Goal: Task Accomplishment & Management: Complete application form

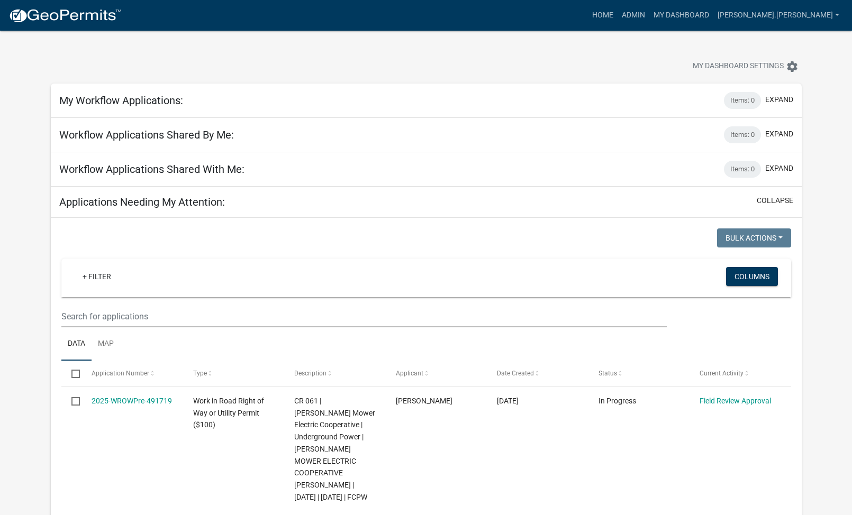
select select "2: 50"
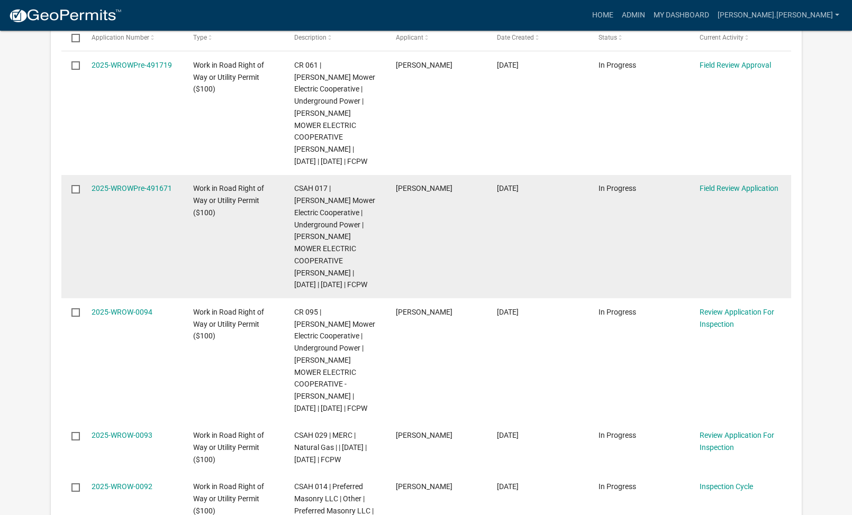
scroll to position [317, 0]
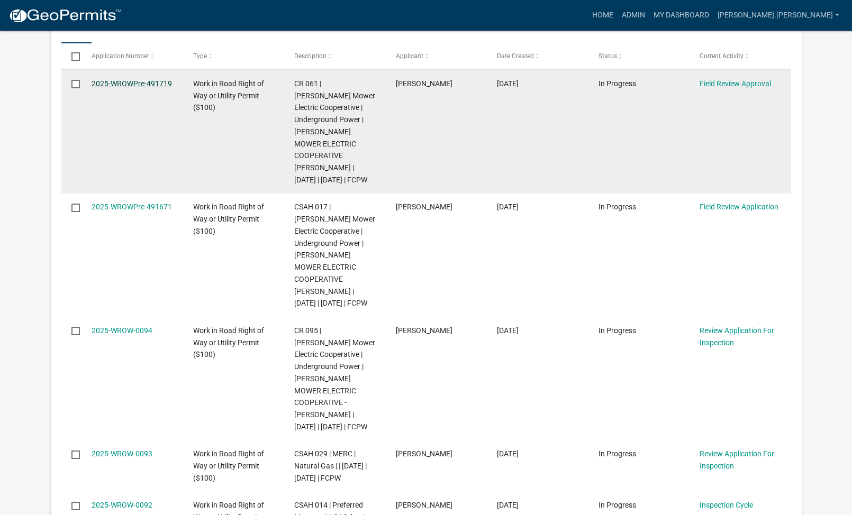
click at [106, 83] on link "2025-WROWPre-491719" at bounding box center [132, 83] width 80 height 8
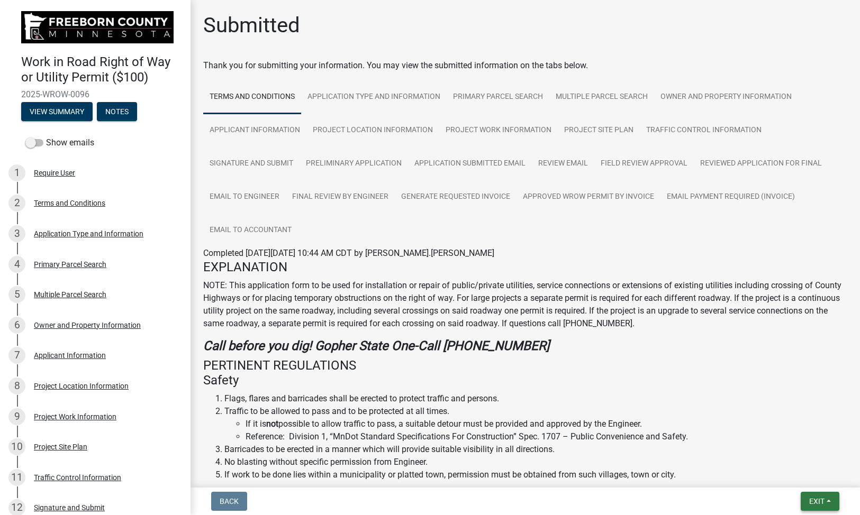
click at [809, 495] on button "Exit" at bounding box center [819, 501] width 39 height 19
click at [778, 472] on button "Save & Exit" at bounding box center [796, 473] width 85 height 25
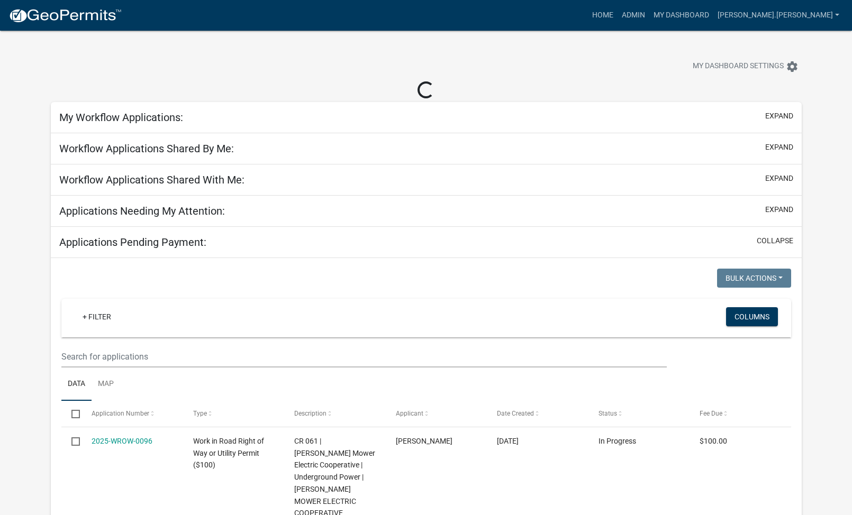
select select "2: 50"
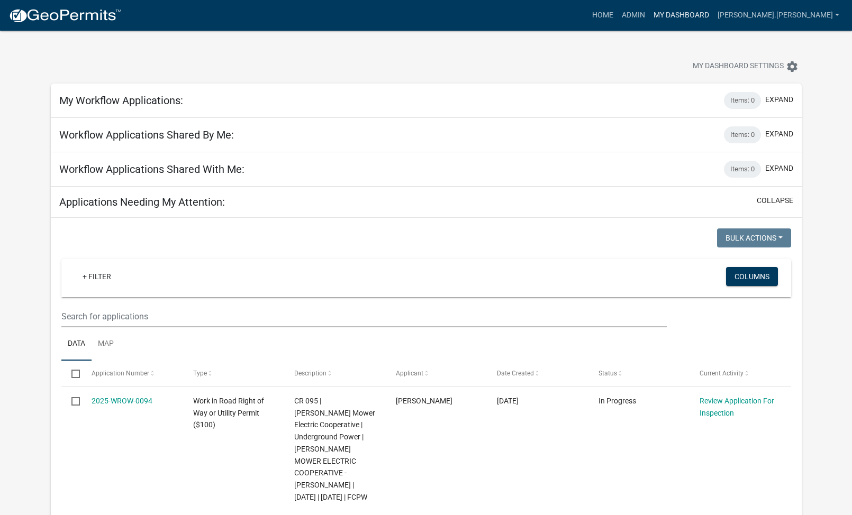
click at [713, 11] on link "My Dashboard" at bounding box center [681, 15] width 64 height 20
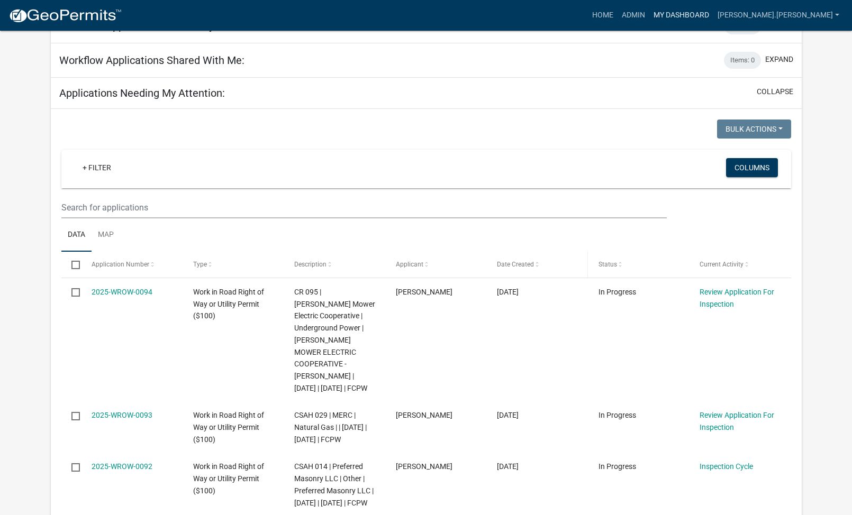
scroll to position [106, 0]
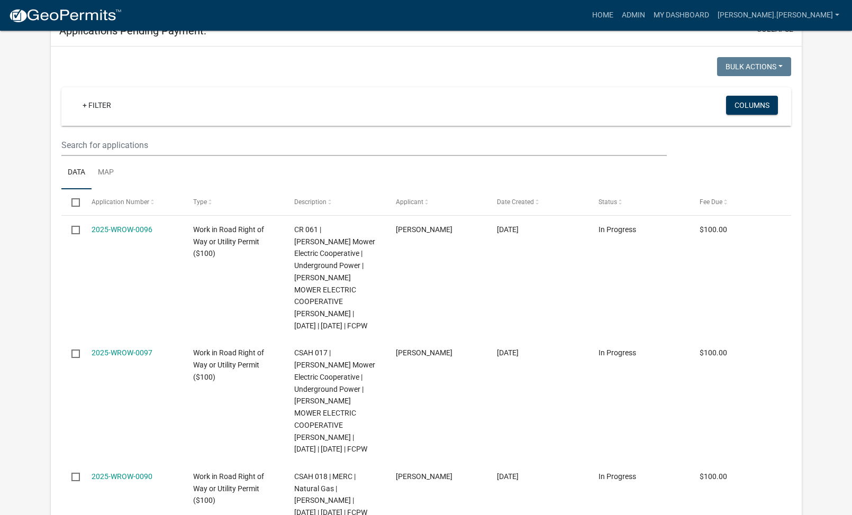
select select "2: 50"
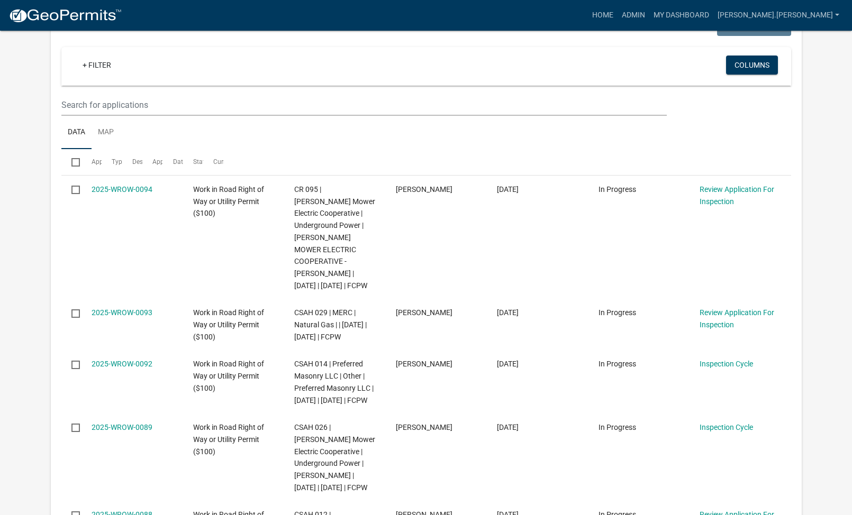
scroll to position [203, 0]
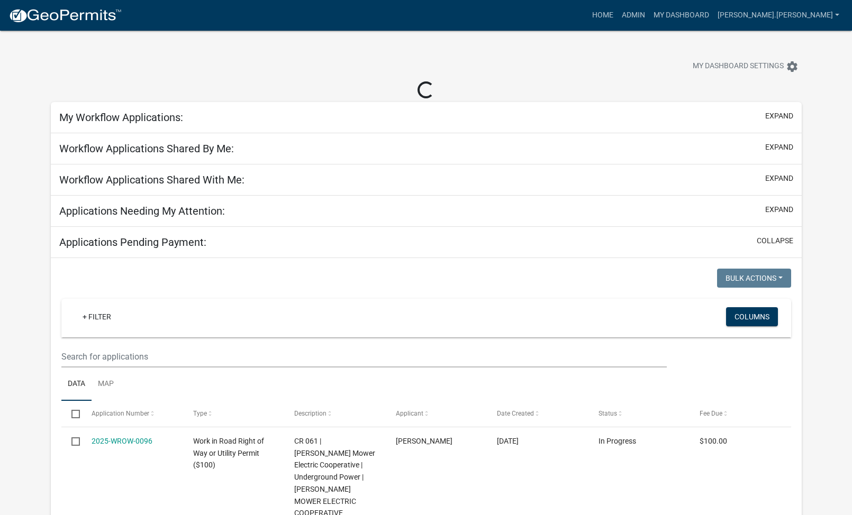
select select "2: 50"
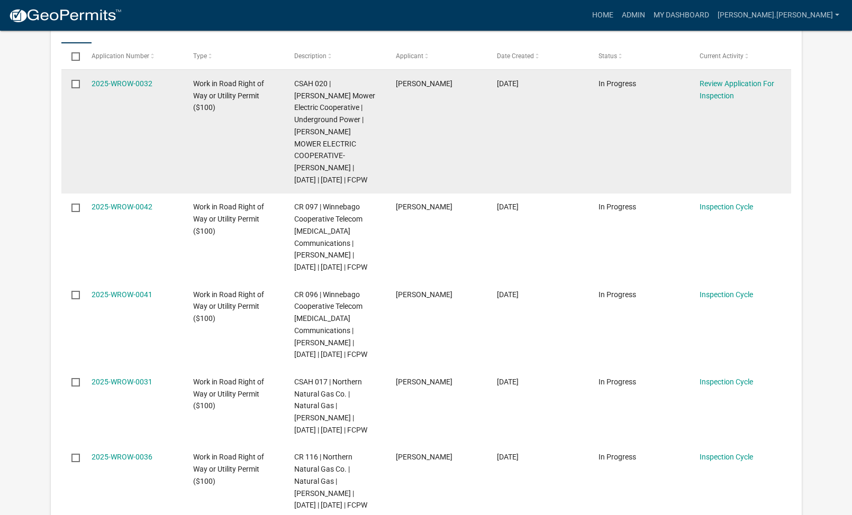
scroll to position [370, 0]
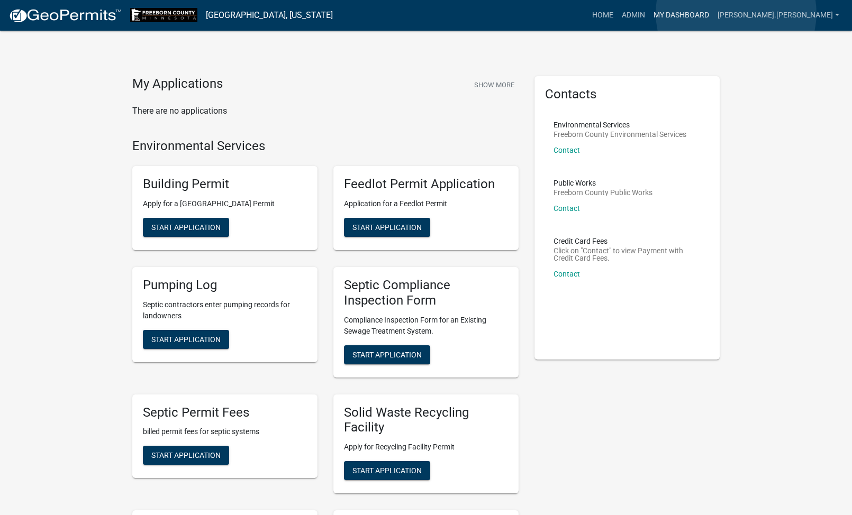
click at [713, 13] on link "My Dashboard" at bounding box center [681, 15] width 64 height 20
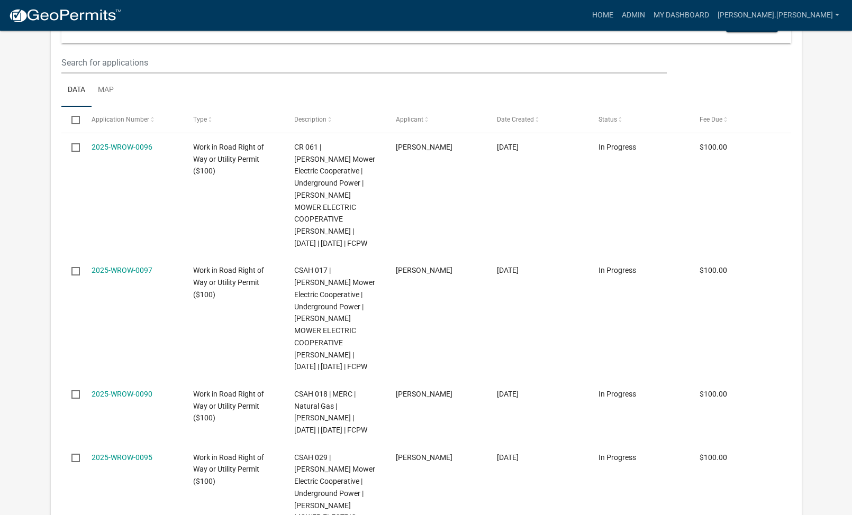
scroll to position [317, 0]
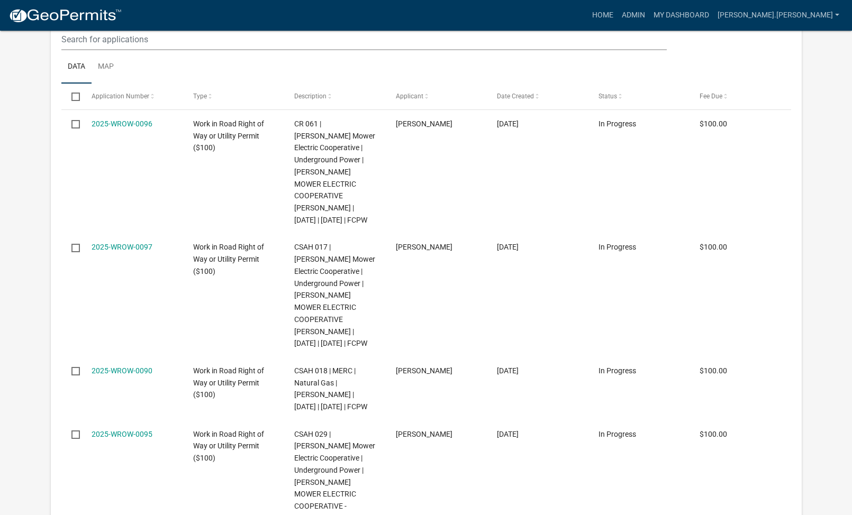
select select "2: 50"
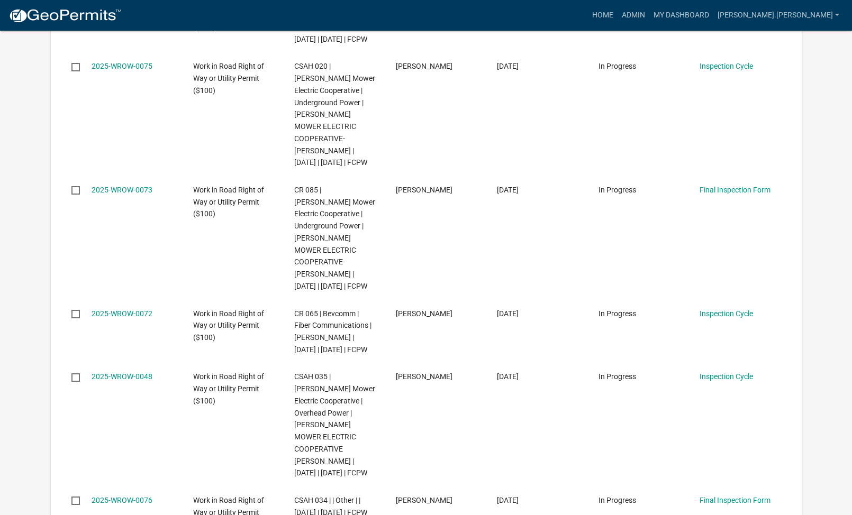
scroll to position [1587, 0]
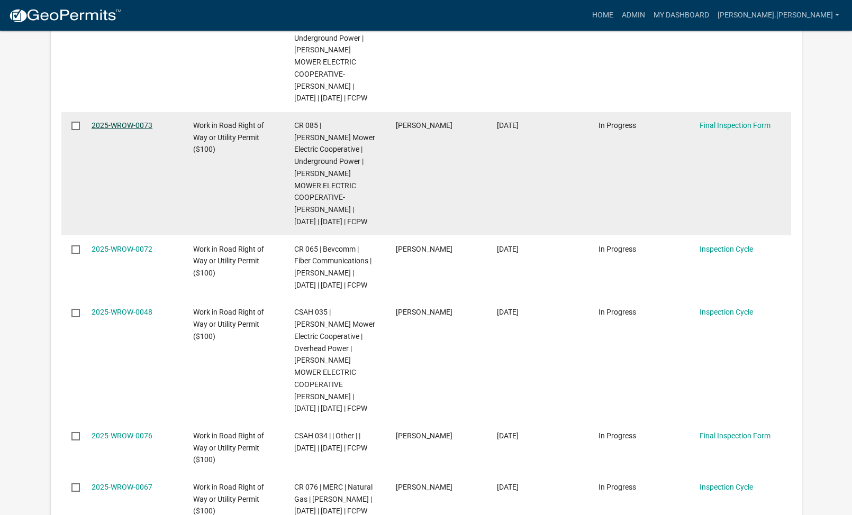
click at [119, 130] on link "2025-WROW-0073" at bounding box center [122, 125] width 61 height 8
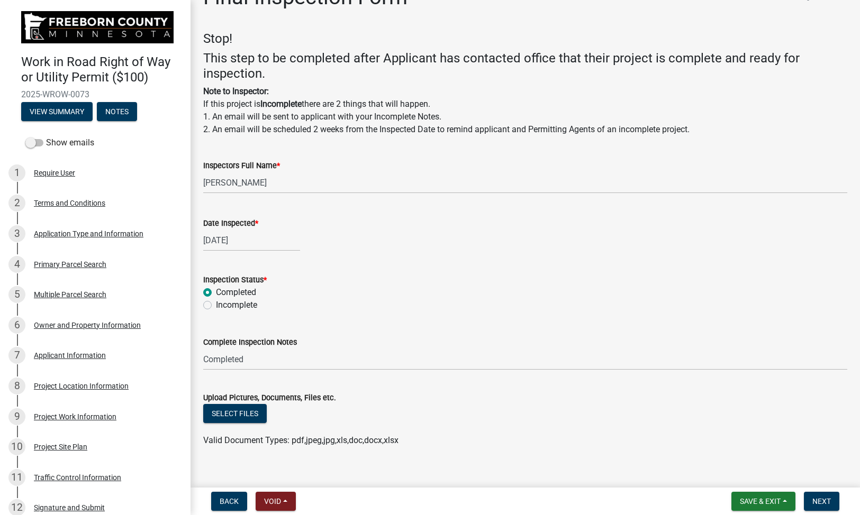
scroll to position [42, 0]
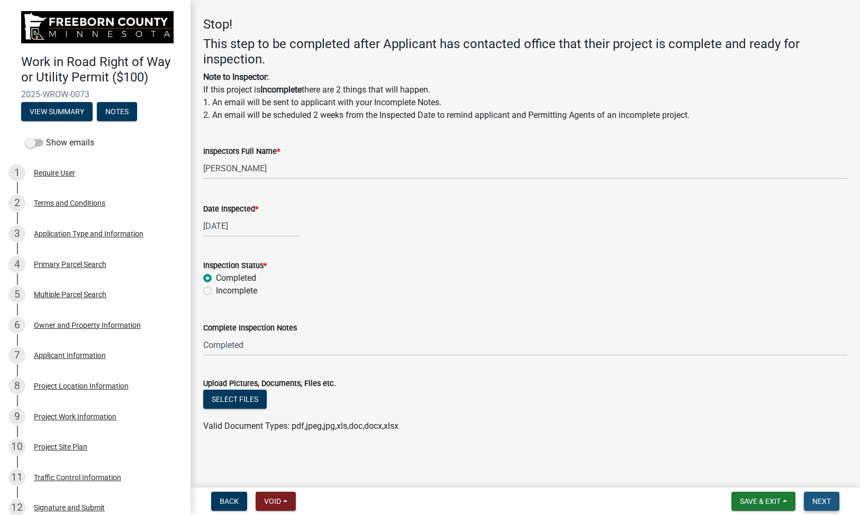
click at [815, 501] on span "Next" at bounding box center [821, 501] width 19 height 8
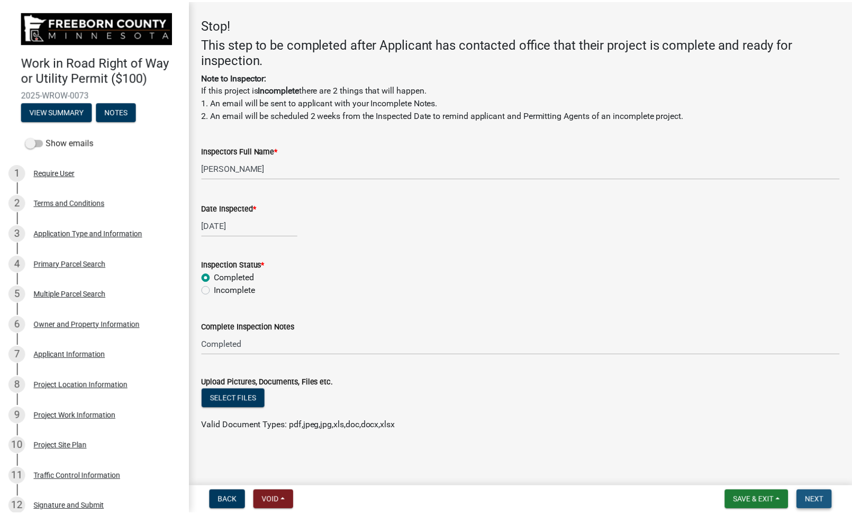
scroll to position [0, 0]
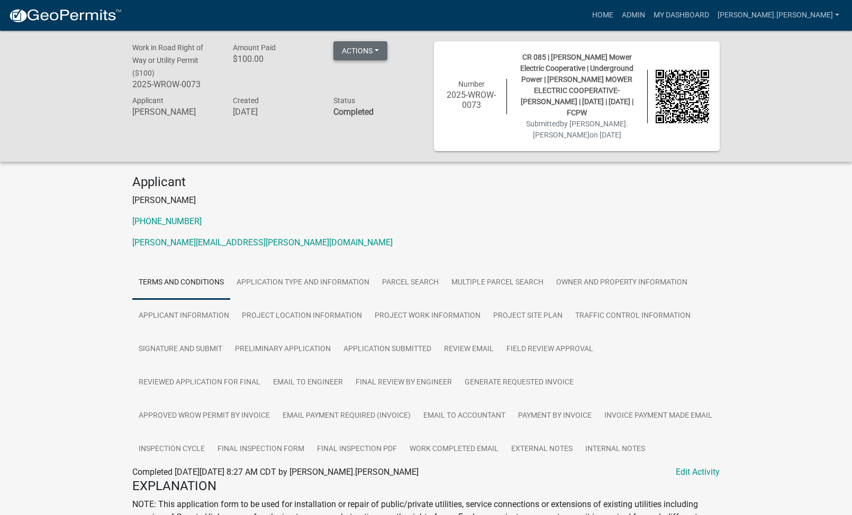
click at [379, 47] on button "Actions" at bounding box center [360, 50] width 54 height 19
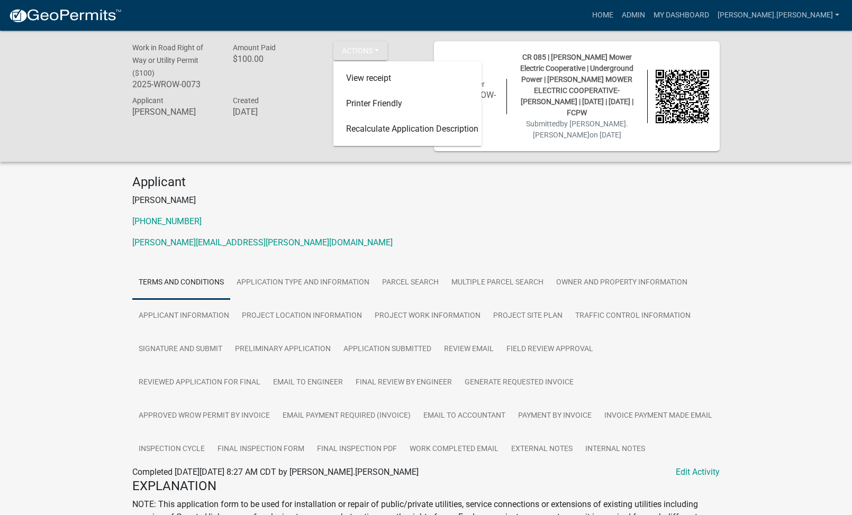
click at [301, 74] on div "Amount Paid $100.00" at bounding box center [275, 67] width 100 height 52
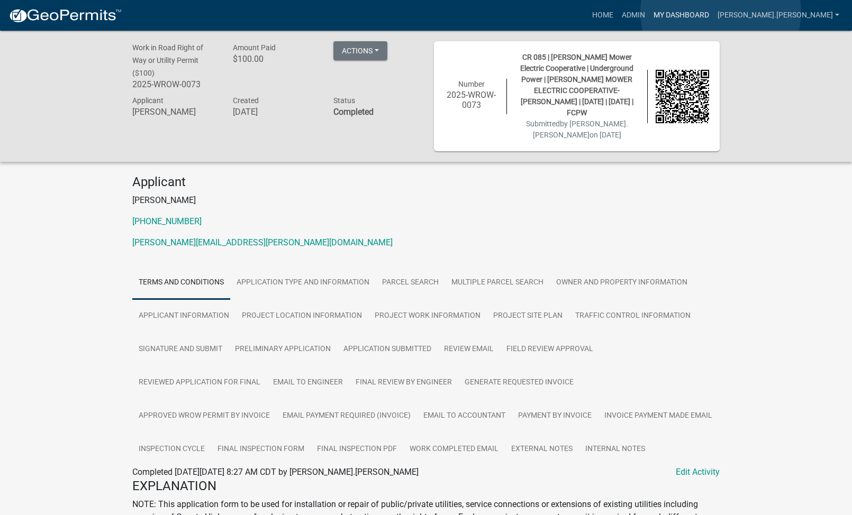
click at [713, 12] on link "My Dashboard" at bounding box center [681, 15] width 64 height 20
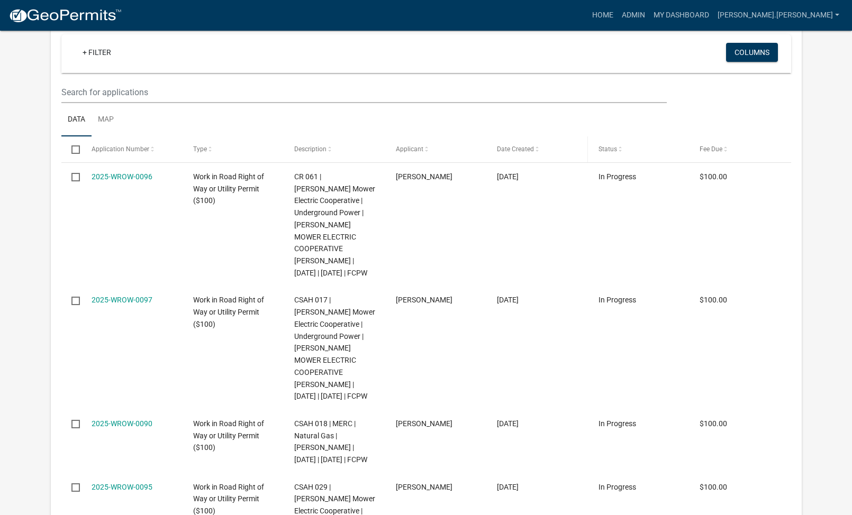
select select "2: 50"
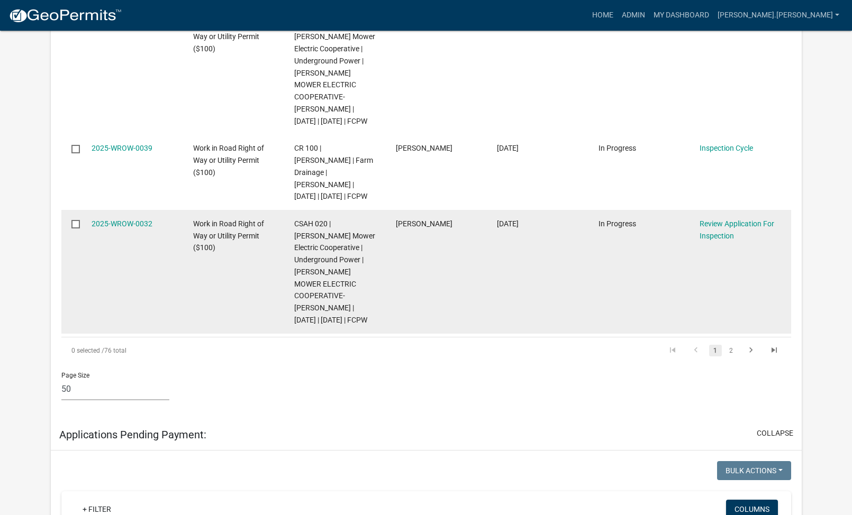
scroll to position [4290, 0]
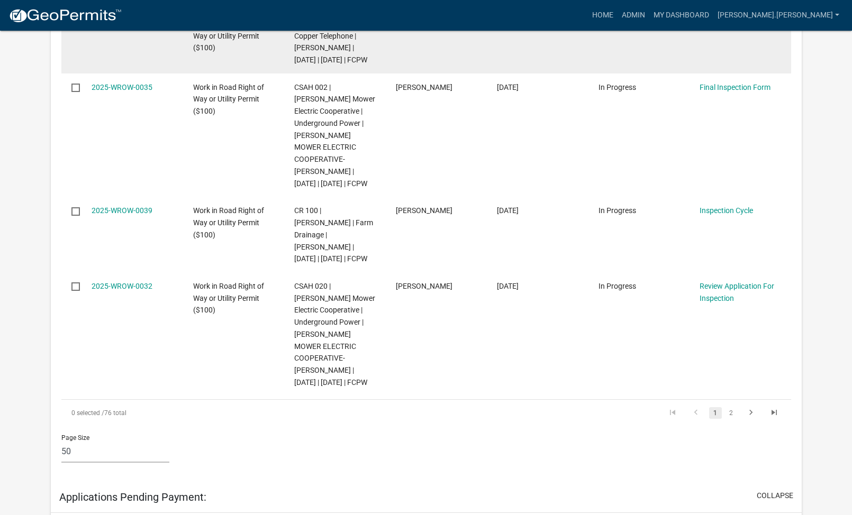
click at [121, 28] on link "2025-WROW-0037" at bounding box center [122, 24] width 61 height 8
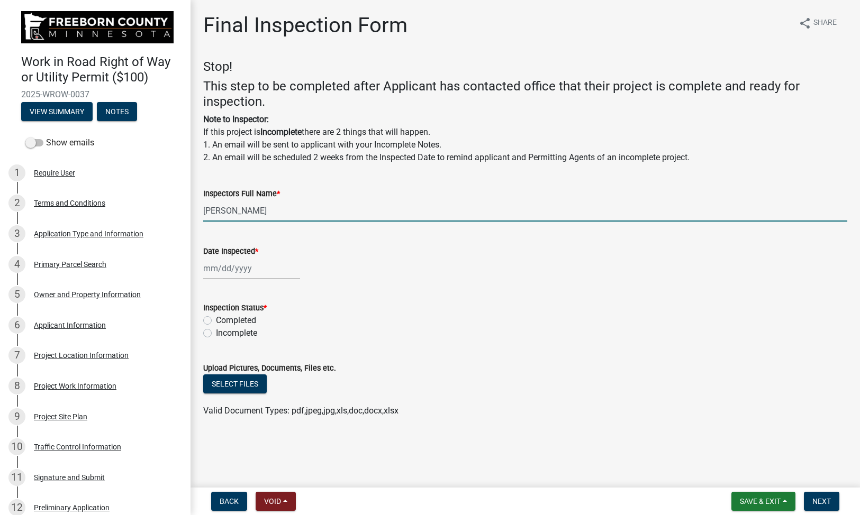
click at [255, 212] on input "[PERSON_NAME]" at bounding box center [525, 211] width 644 height 22
type input "P"
type input "[PERSON_NAME]"
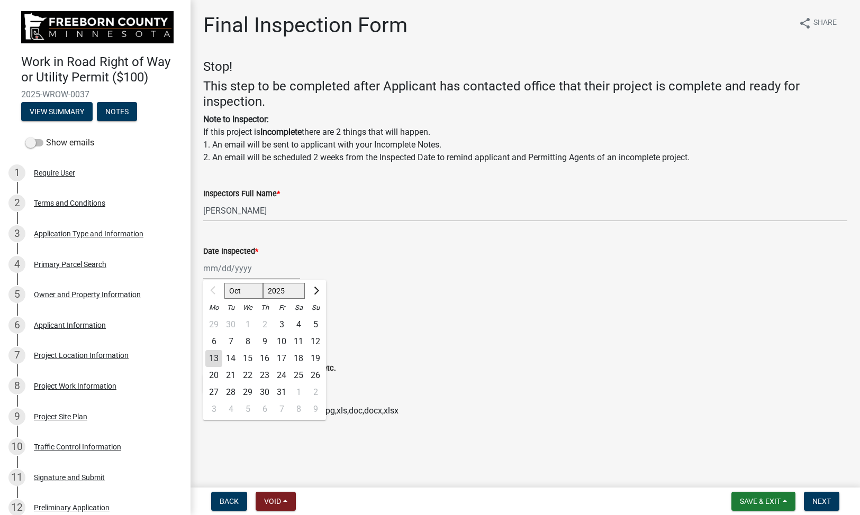
click at [234, 271] on div "Oct Nov [DATE] 2026 2027 2028 Mo Tu We Th Fr Sa Su 29 30 1 2 3 4 5 6 7 8 9 10 1…" at bounding box center [251, 269] width 97 height 22
click at [215, 360] on div "13" at bounding box center [213, 358] width 17 height 17
type input "[DATE]"
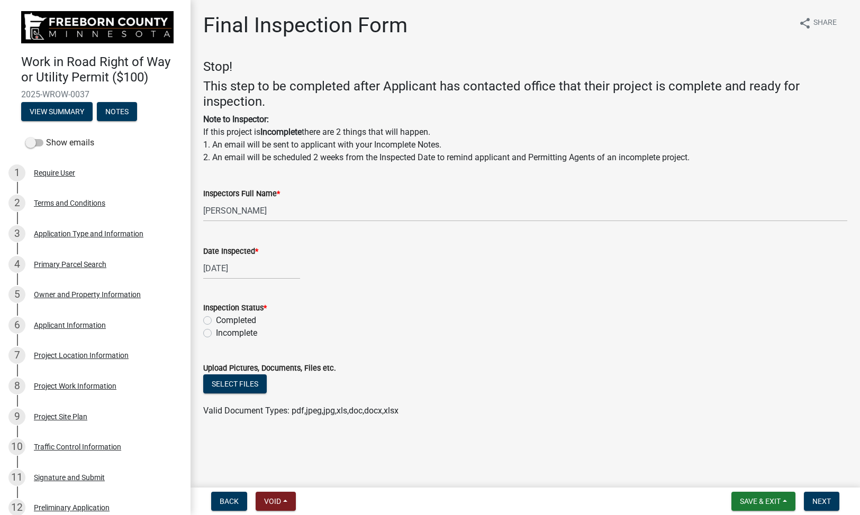
click at [216, 319] on label "Completed" at bounding box center [236, 320] width 40 height 13
click at [216, 319] on input "Completed" at bounding box center [219, 317] width 7 height 7
radio input "true"
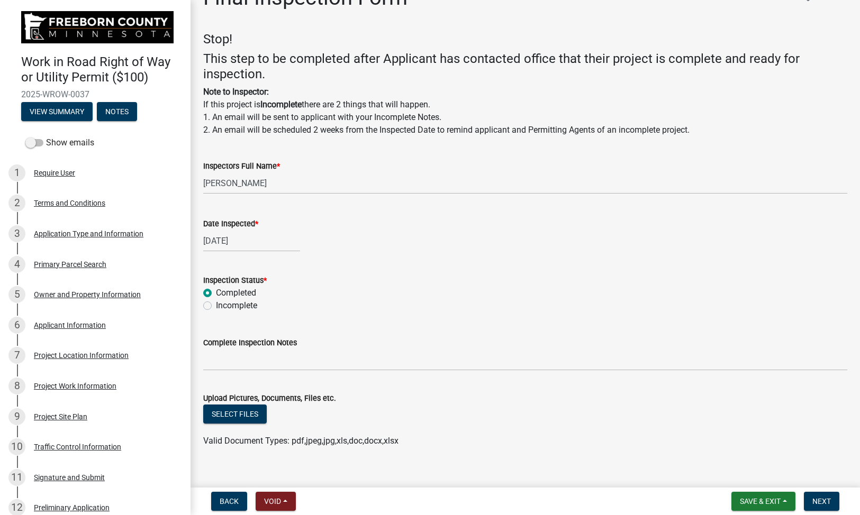
scroll to position [42, 0]
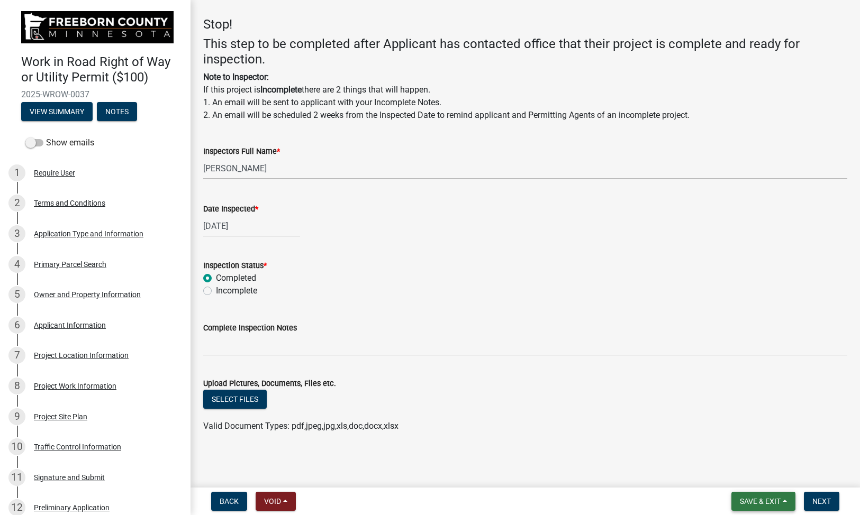
click at [761, 499] on span "Save & Exit" at bounding box center [759, 501] width 41 height 8
click at [748, 472] on button "Save & Exit" at bounding box center [752, 473] width 85 height 25
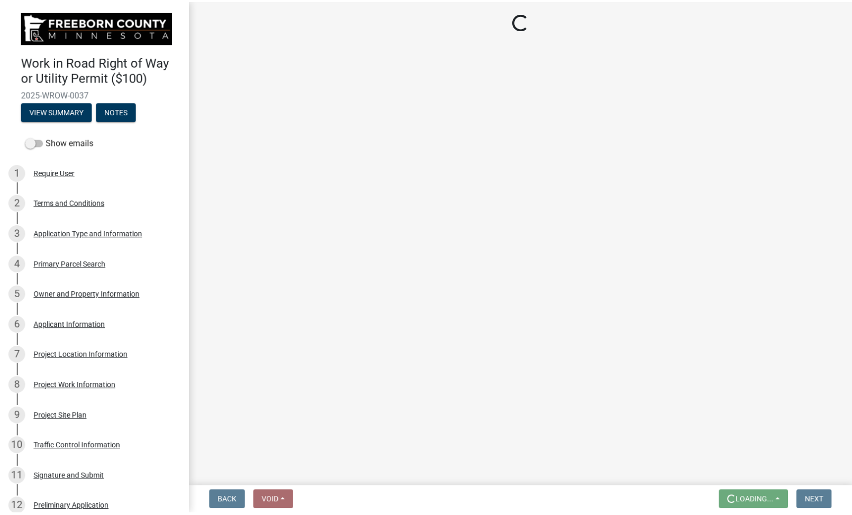
scroll to position [0, 0]
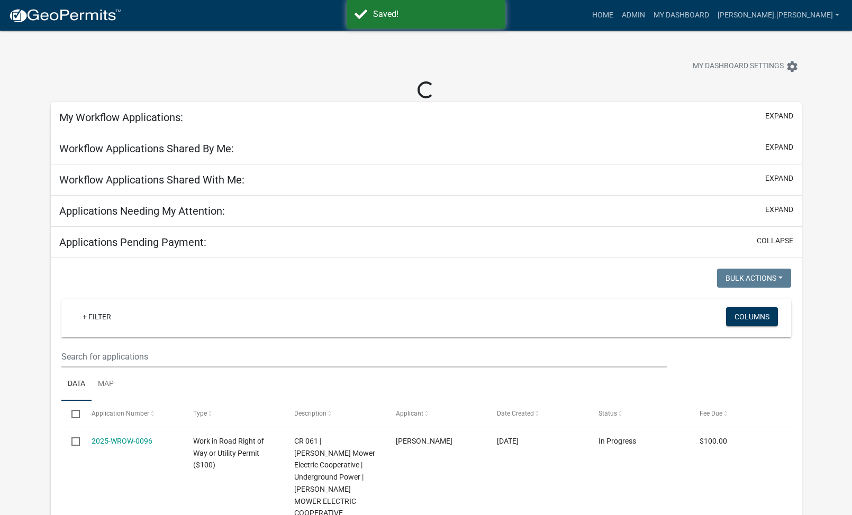
select select "2: 50"
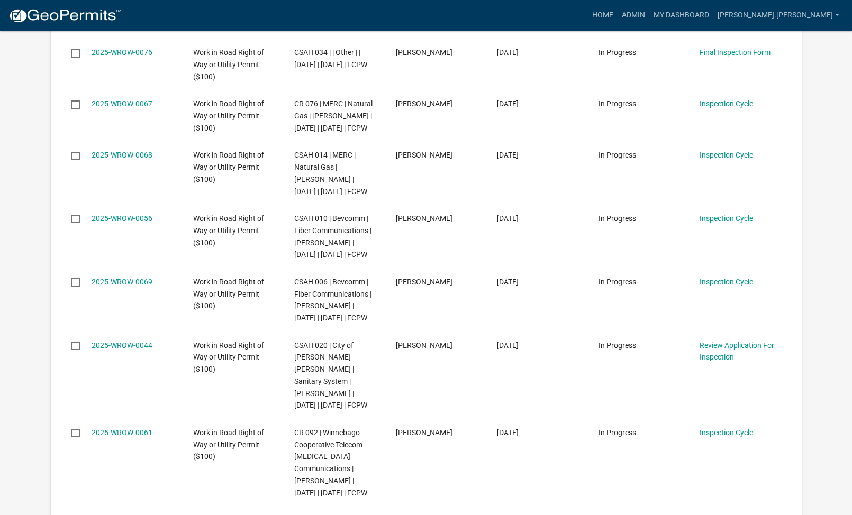
scroll to position [1851, 0]
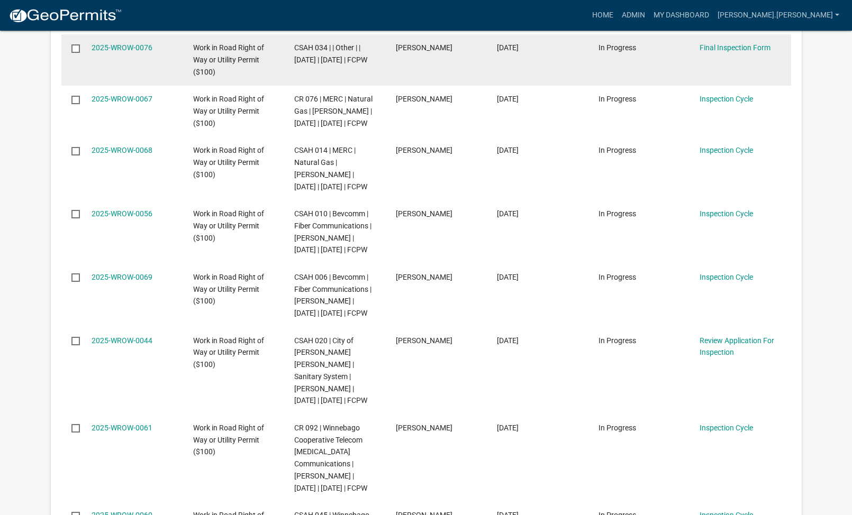
click at [87, 86] on datatable-body-cell "2025-WROW-0076" at bounding box center [132, 59] width 102 height 51
click at [123, 52] on link "2025-WROW-0076" at bounding box center [122, 47] width 61 height 8
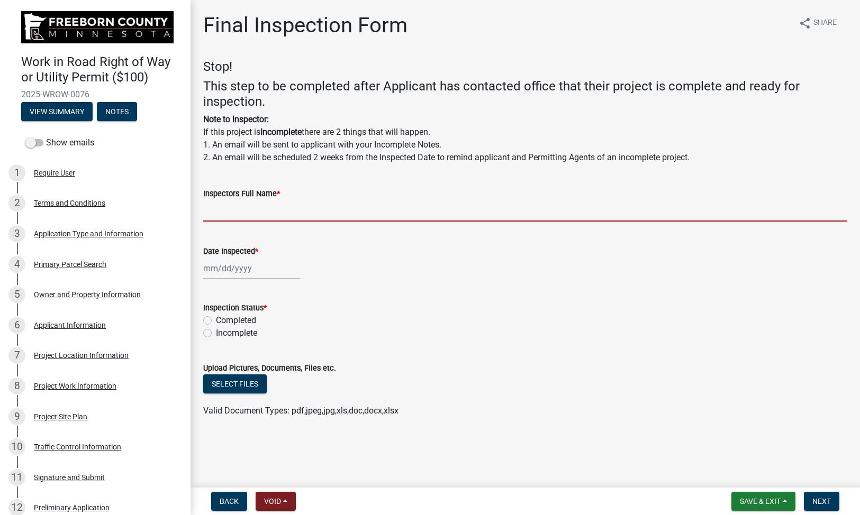
click at [268, 209] on input "Inspectors Full Name *" at bounding box center [525, 211] width 644 height 22
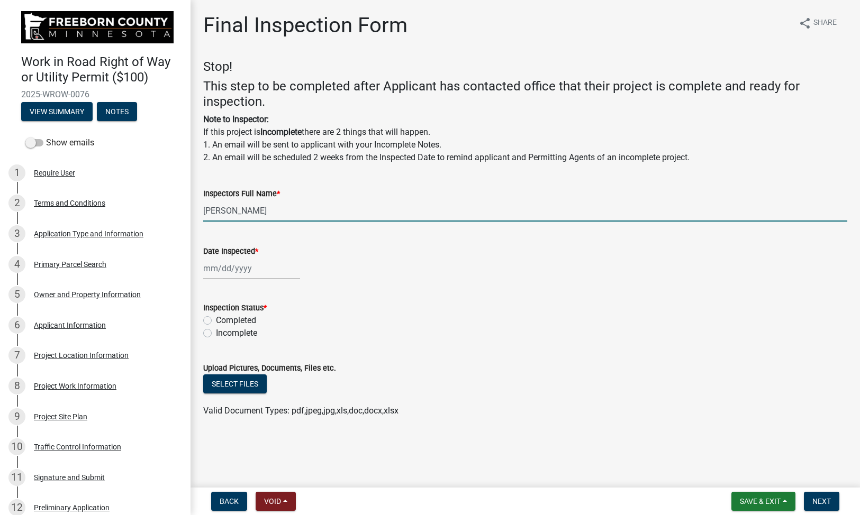
type input "[PERSON_NAME]"
click at [214, 271] on div at bounding box center [251, 269] width 97 height 22
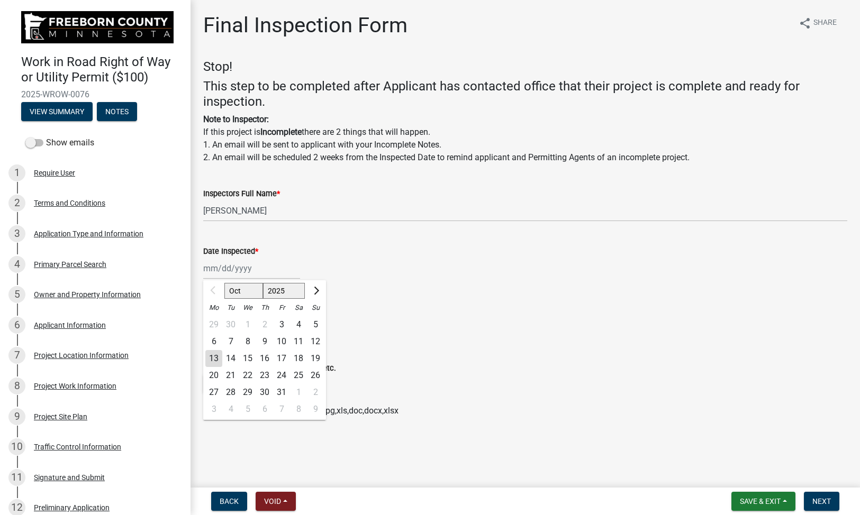
click at [210, 357] on div "13" at bounding box center [213, 358] width 17 height 17
type input "[DATE]"
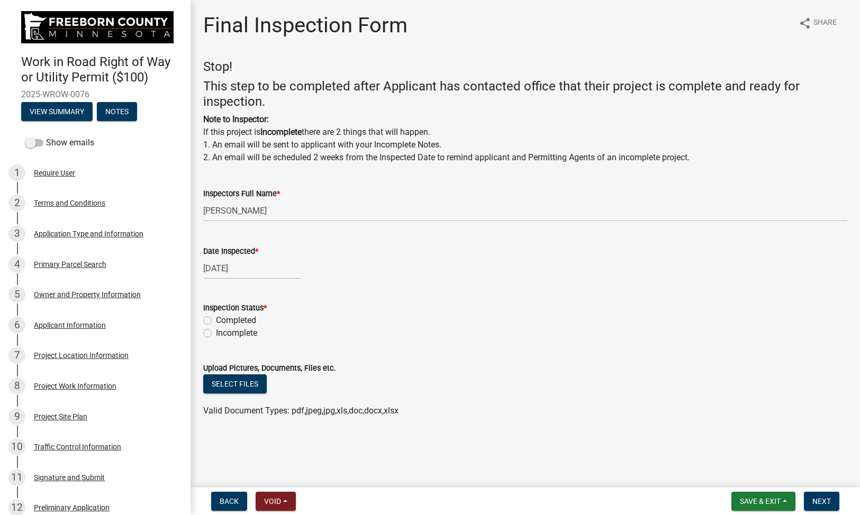
click at [216, 319] on label "Completed" at bounding box center [236, 320] width 40 height 13
click at [216, 319] on input "Completed" at bounding box center [219, 317] width 7 height 7
radio input "true"
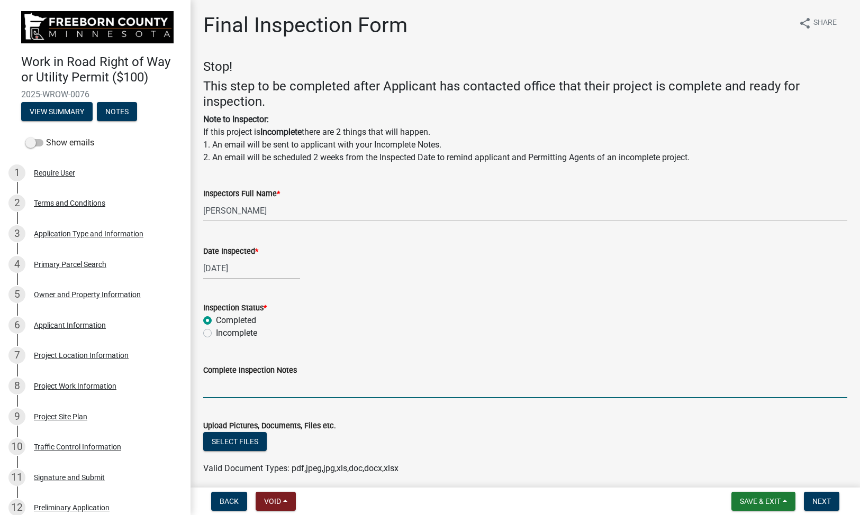
click at [253, 382] on input "Complete Inspection Notes" at bounding box center [525, 388] width 644 height 22
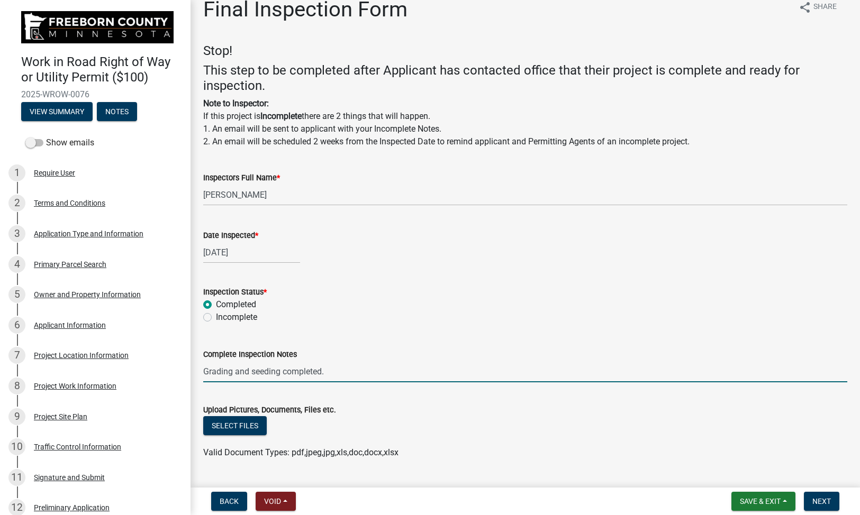
scroll to position [42, 0]
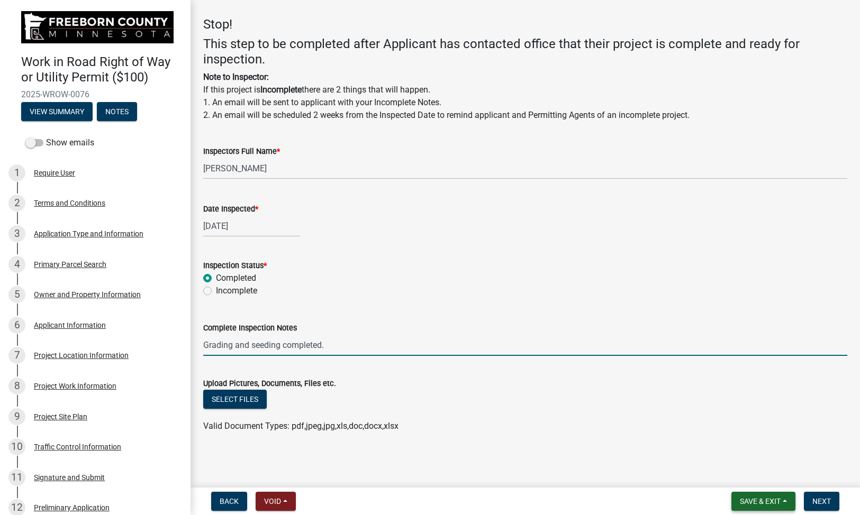
type input "Grading and seeding completed."
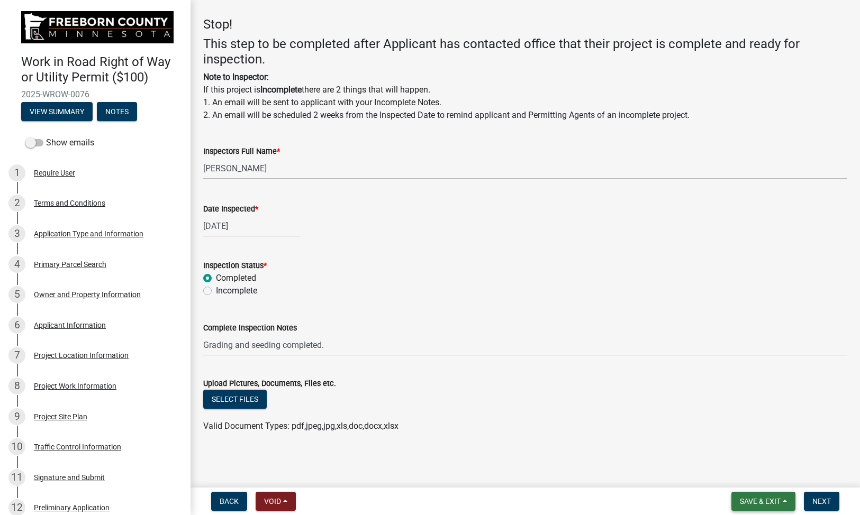
click at [771, 498] on span "Save & Exit" at bounding box center [759, 501] width 41 height 8
click at [751, 473] on button "Save & Exit" at bounding box center [752, 473] width 85 height 25
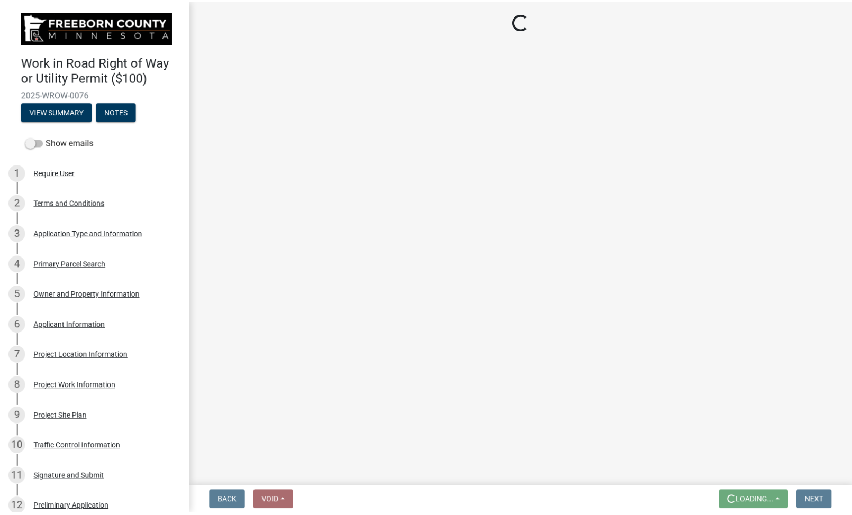
scroll to position [0, 0]
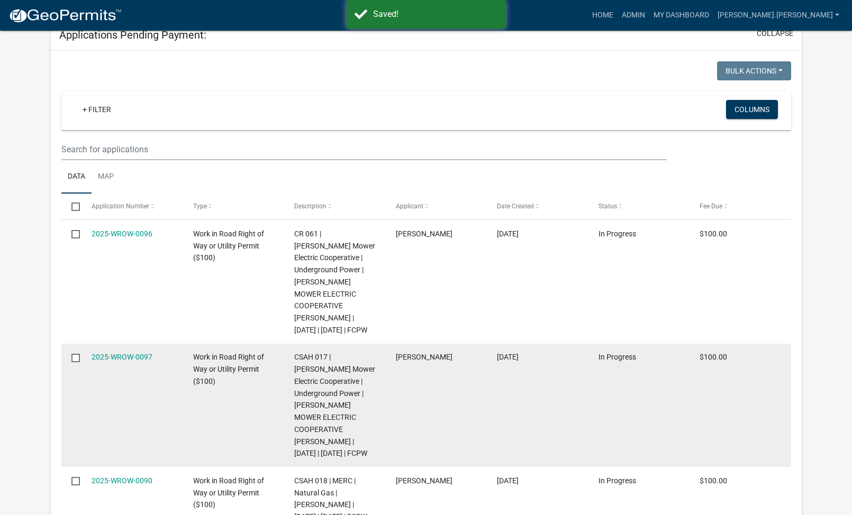
select select "2: 50"
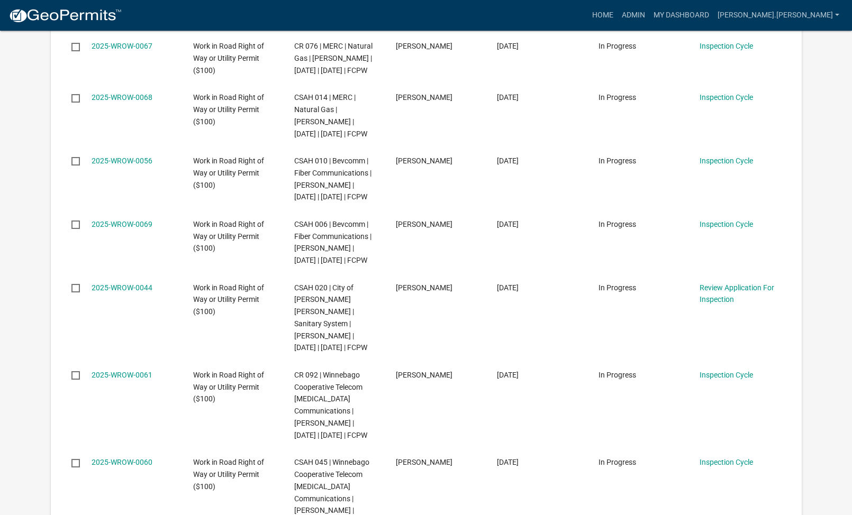
scroll to position [1857, 0]
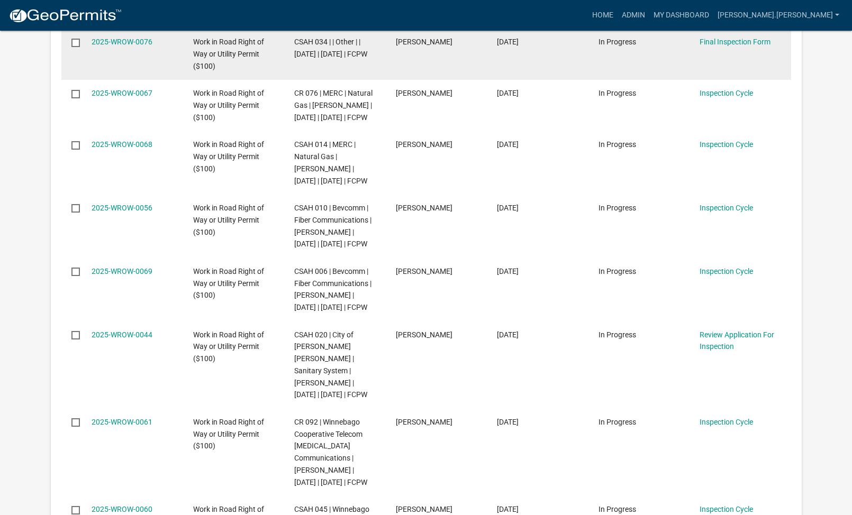
click at [75, 45] on input "checkbox" at bounding box center [74, 42] width 7 height 7
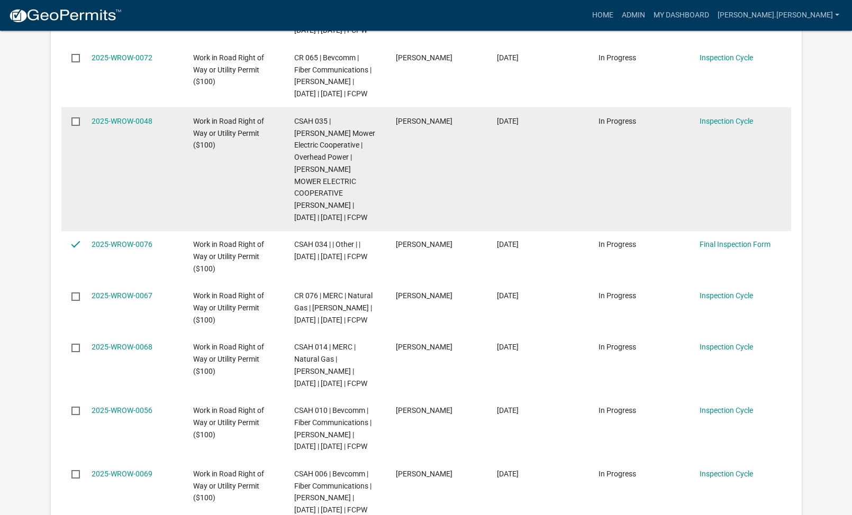
scroll to position [1646, 0]
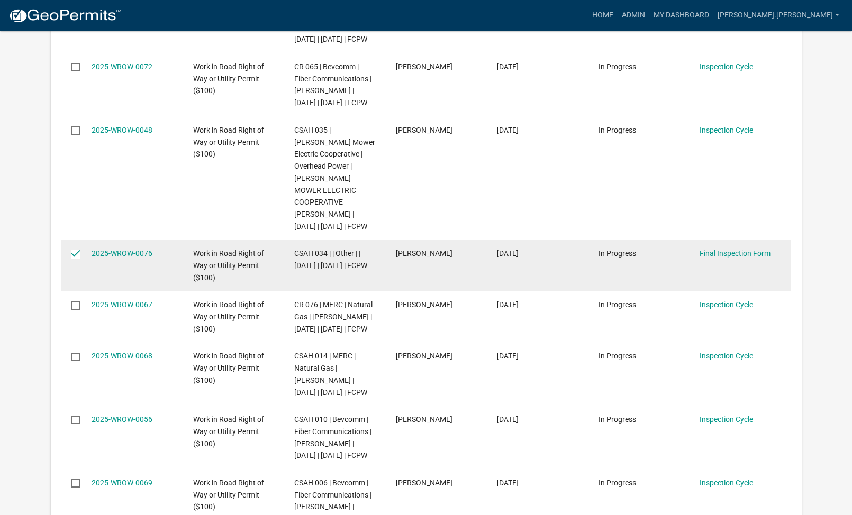
click at [77, 257] on input "checkbox" at bounding box center [74, 253] width 7 height 7
checkbox input "false"
click at [711, 258] on link "Final Inspection Form" at bounding box center [734, 253] width 71 height 8
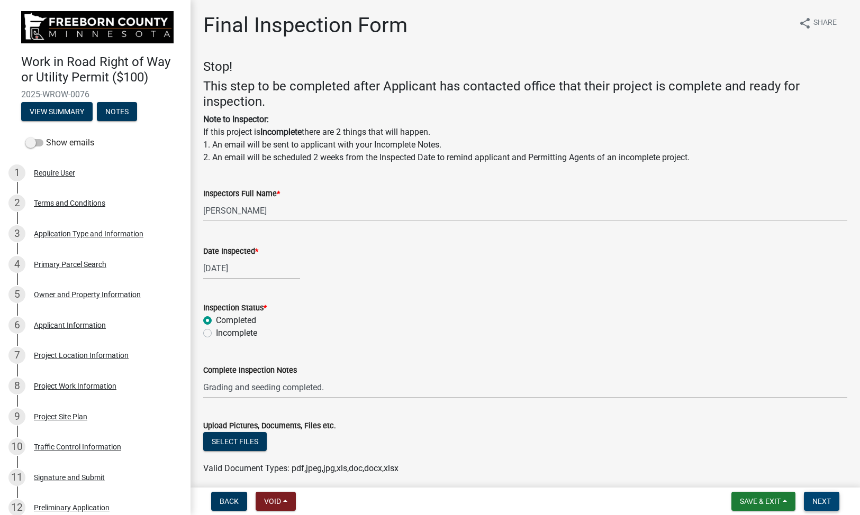
click at [828, 500] on span "Next" at bounding box center [821, 501] width 19 height 8
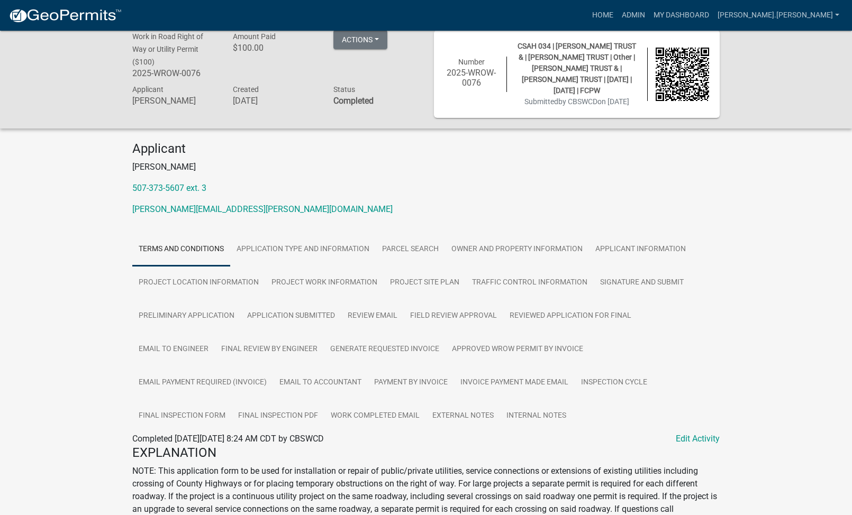
scroll to position [8, 0]
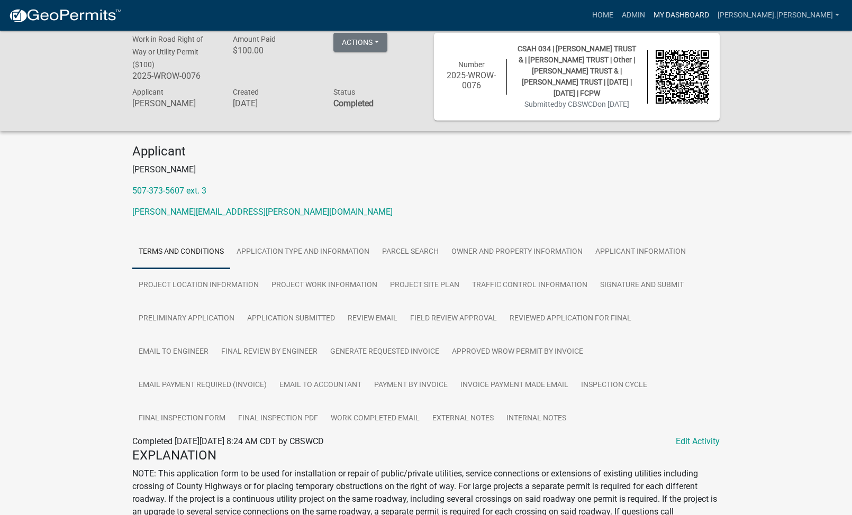
click at [713, 12] on link "My Dashboard" at bounding box center [681, 15] width 64 height 20
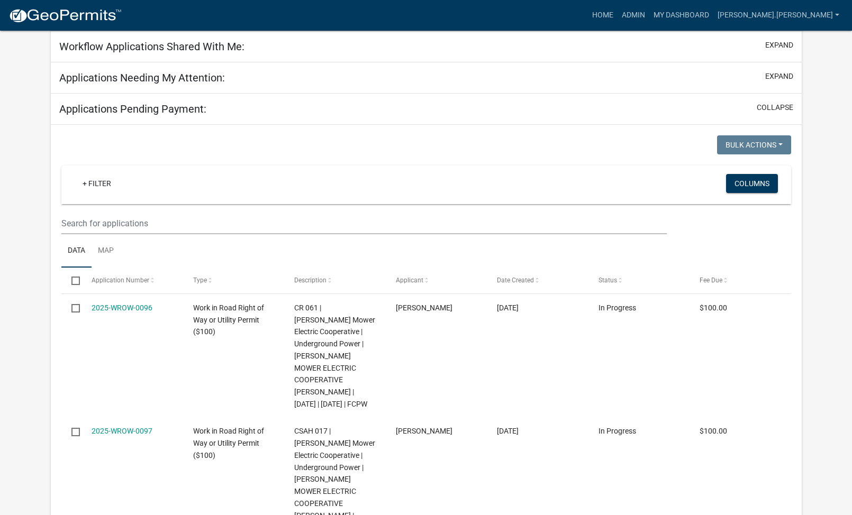
select select "2: 50"
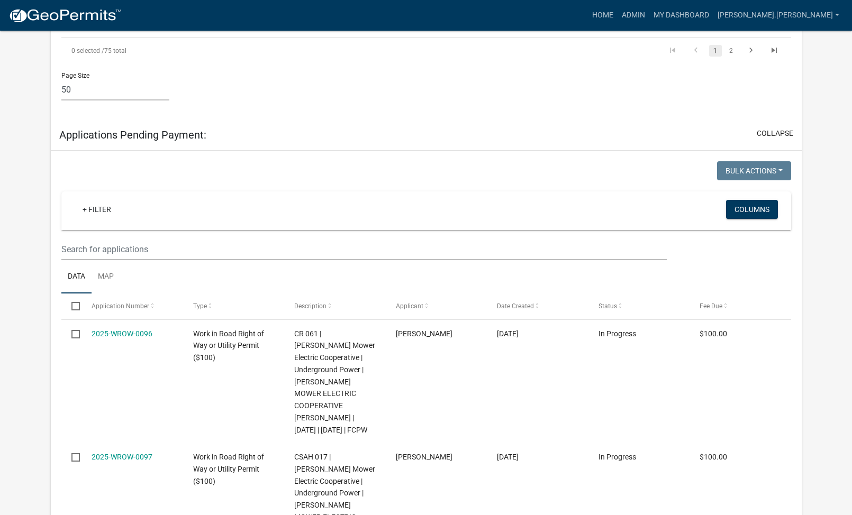
scroll to position [4655, 0]
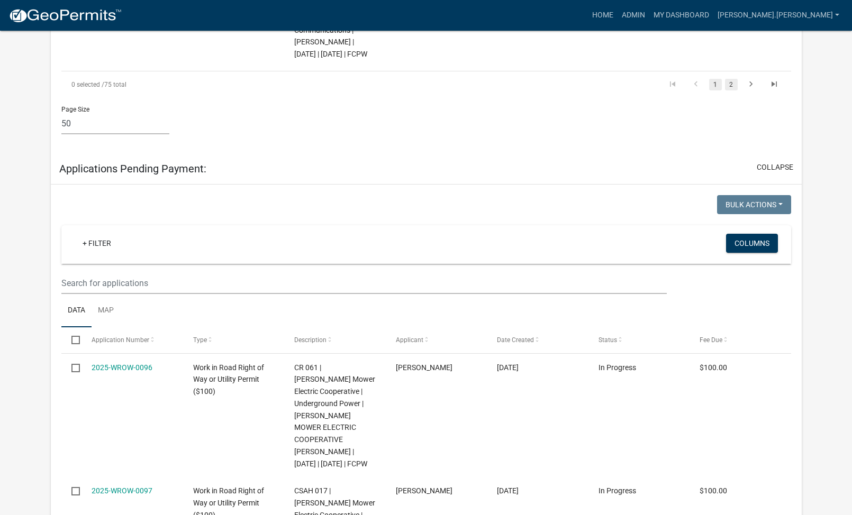
click at [732, 90] on link "2" at bounding box center [731, 85] width 13 height 12
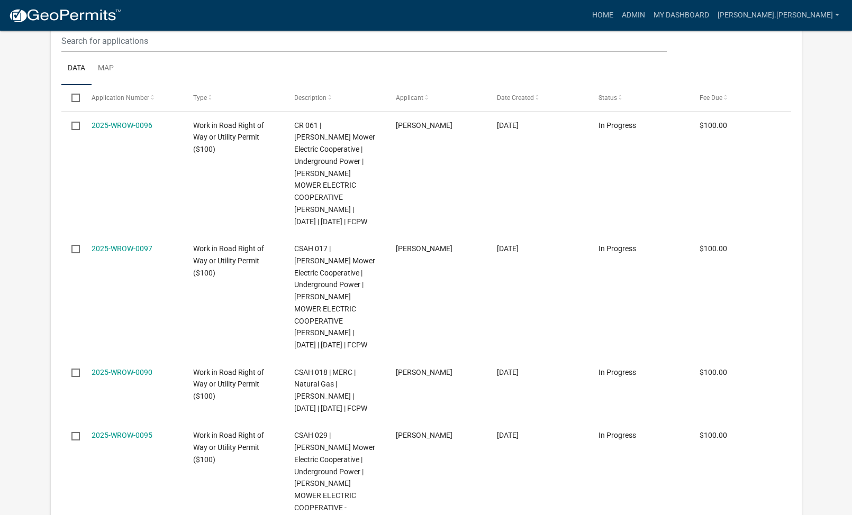
scroll to position [2842, 0]
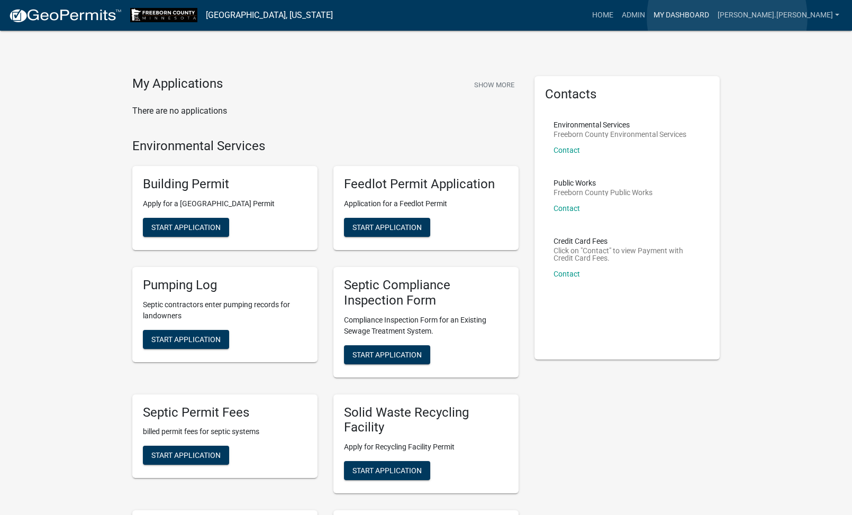
click at [713, 17] on link "My Dashboard" at bounding box center [681, 15] width 64 height 20
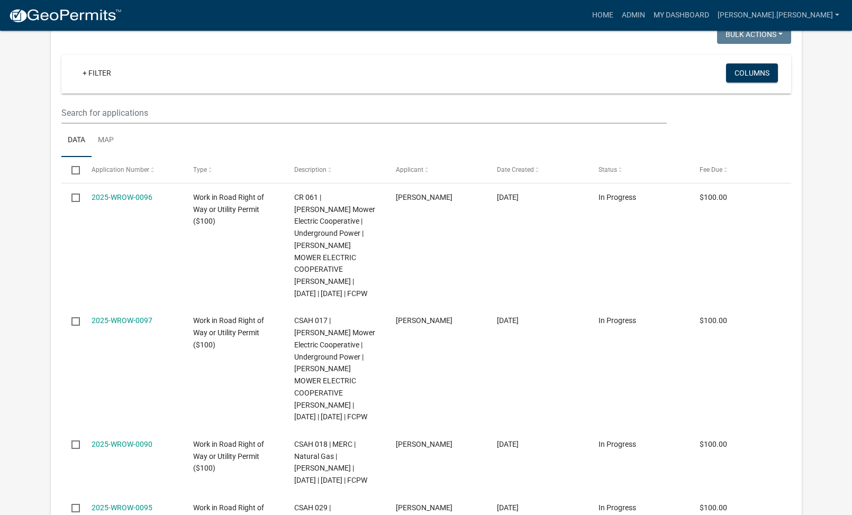
scroll to position [264, 0]
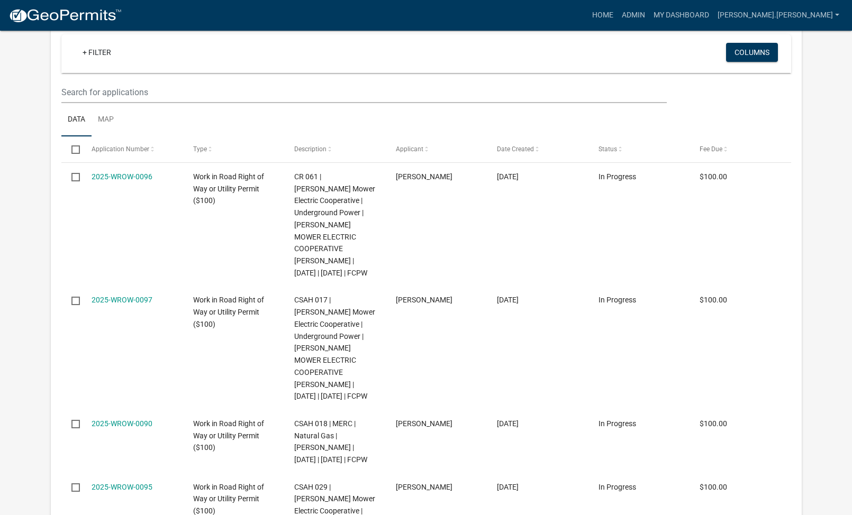
select select "2: 50"
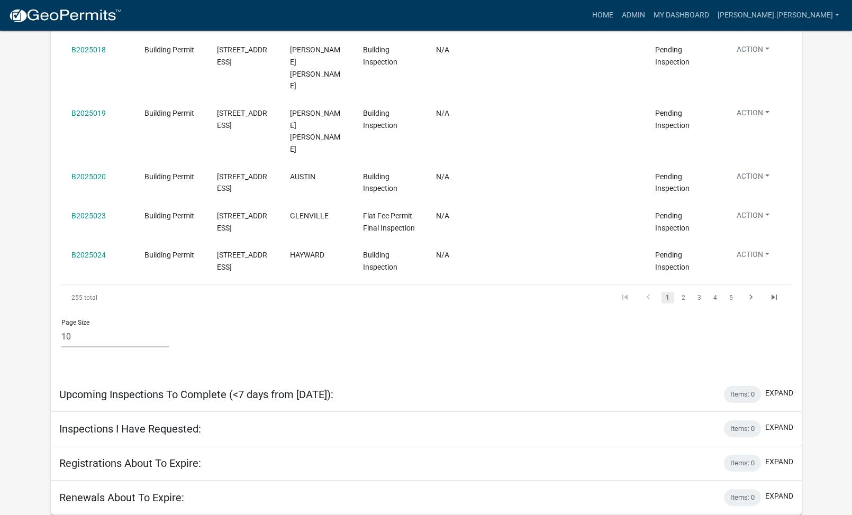
scroll to position [5014, 0]
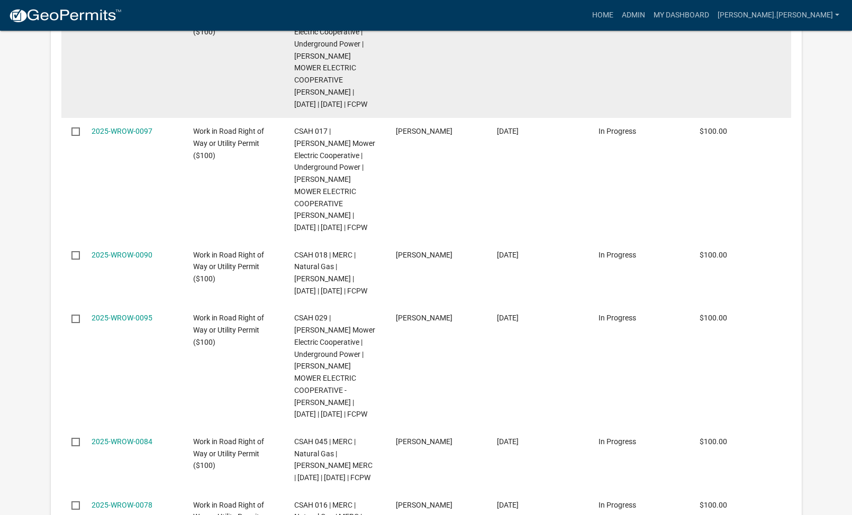
click at [140, 12] on link "2025-WROW-0096" at bounding box center [122, 8] width 61 height 8
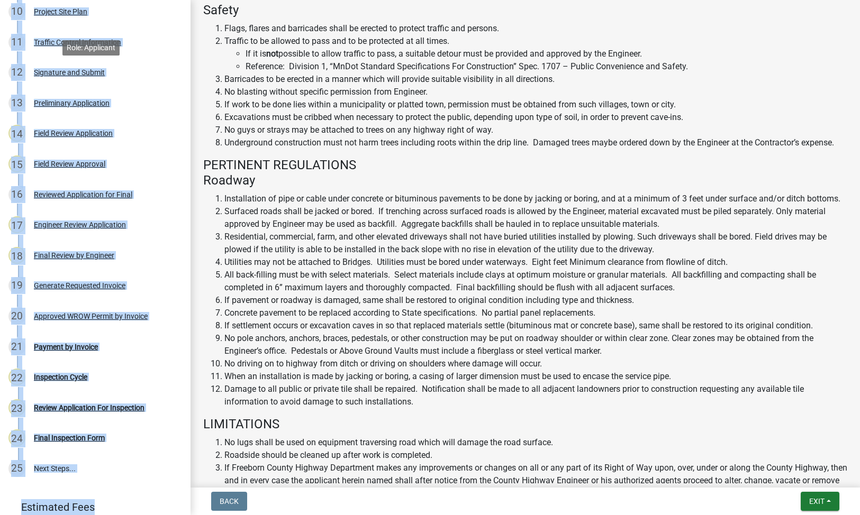
scroll to position [476, 0]
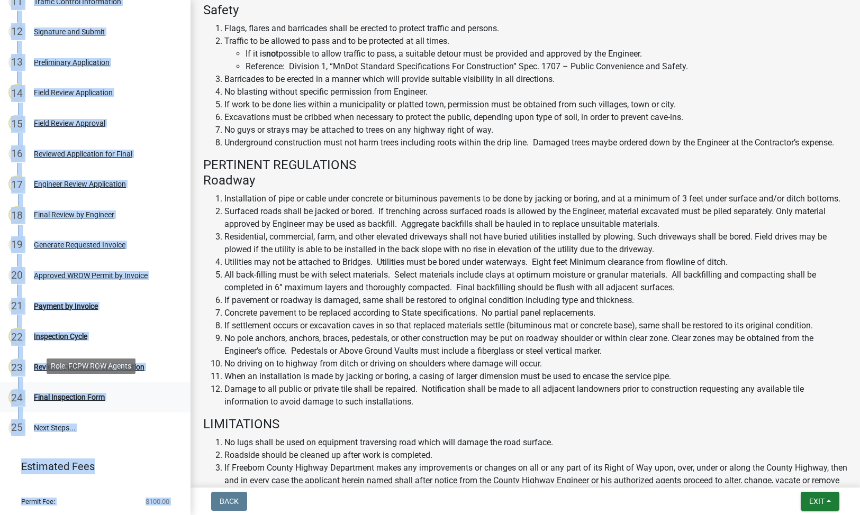
click at [95, 394] on div "Final Inspection Form" at bounding box center [69, 397] width 71 height 7
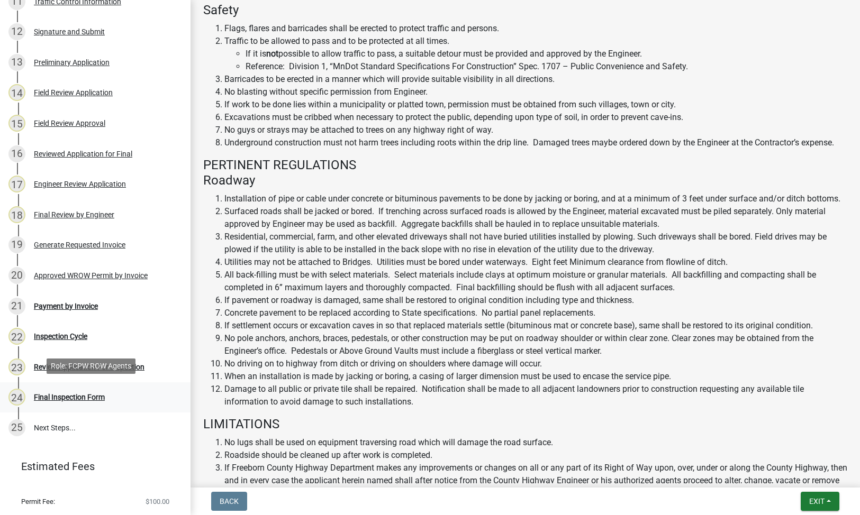
click at [94, 396] on div "Final Inspection Form" at bounding box center [69, 397] width 71 height 7
click at [97, 364] on div "Review Application For Inspection" at bounding box center [89, 366] width 111 height 7
click at [94, 363] on div "Review Application For Inspection" at bounding box center [89, 366] width 111 height 7
drag, startPoint x: 94, startPoint y: 363, endPoint x: 158, endPoint y: 334, distance: 70.6
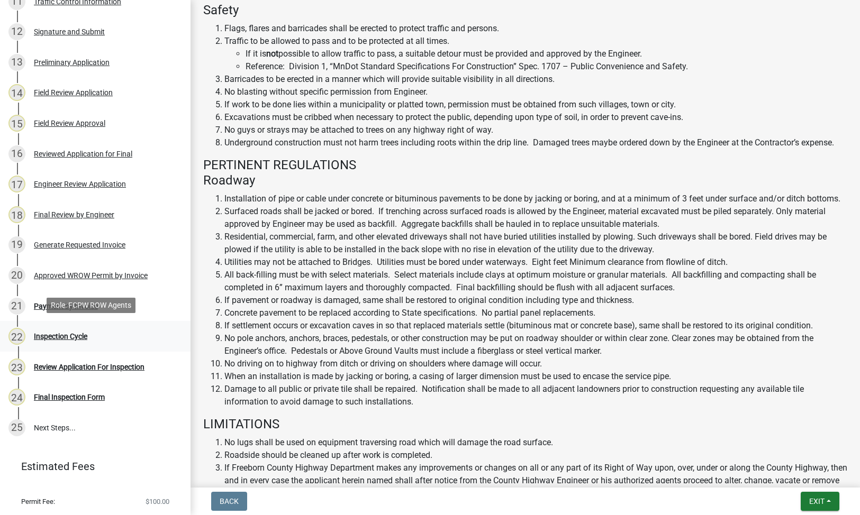
click at [158, 334] on div "22 Inspection Cycle" at bounding box center [90, 336] width 165 height 17
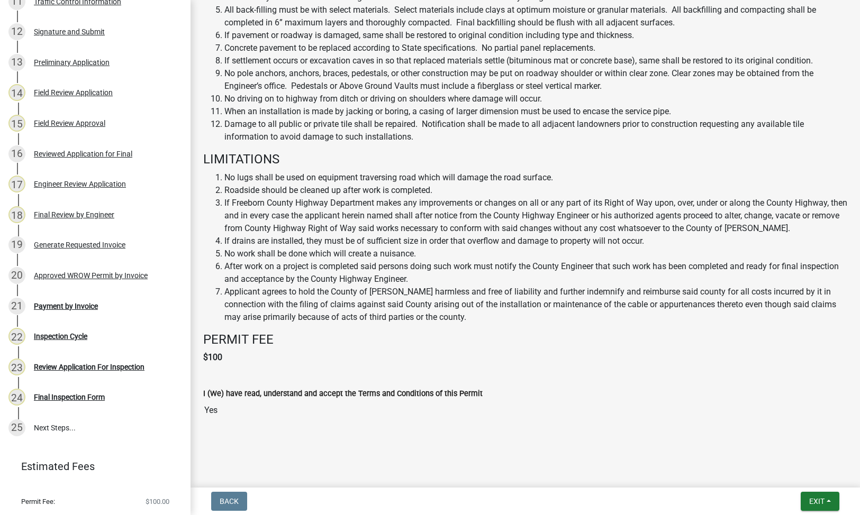
scroll to position [661, 0]
click at [76, 396] on div "Final Inspection Form" at bounding box center [69, 397] width 71 height 7
drag, startPoint x: 76, startPoint y: 396, endPoint x: 151, endPoint y: 401, distance: 75.8
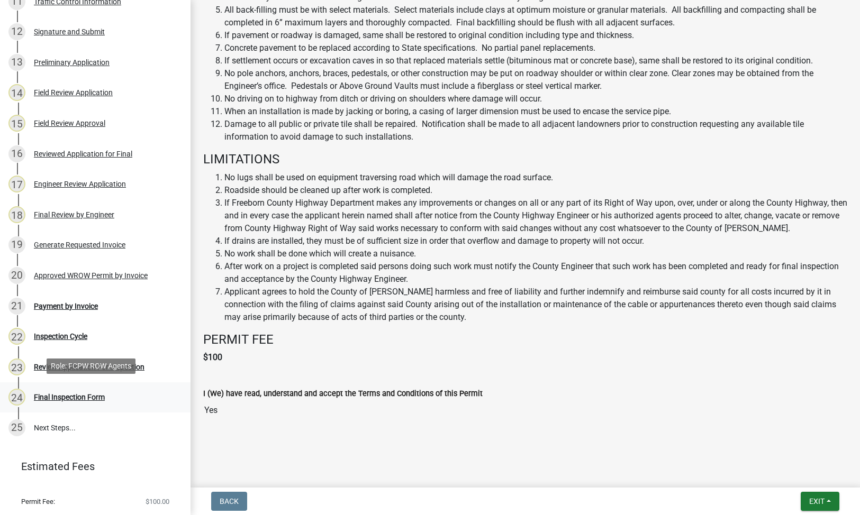
click at [151, 401] on div "24 Final Inspection Form" at bounding box center [90, 397] width 165 height 17
click at [94, 394] on div "Final Inspection Form" at bounding box center [69, 397] width 71 height 7
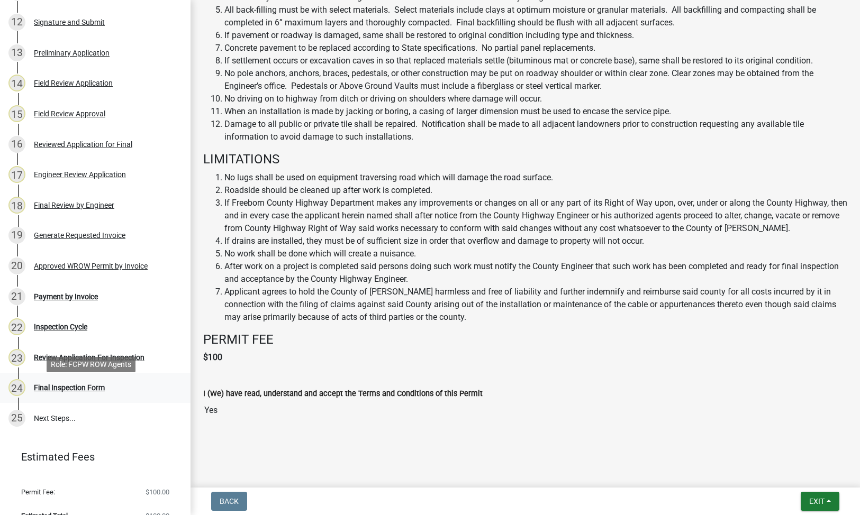
scroll to position [501, 0]
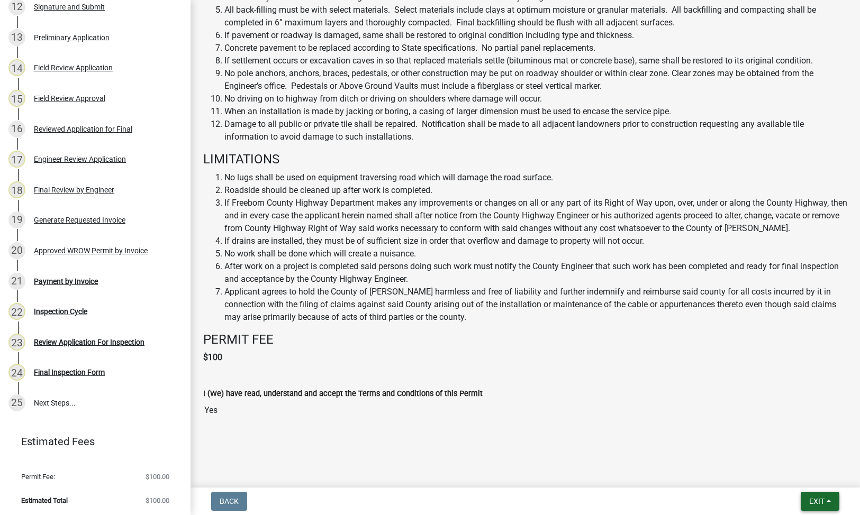
click at [817, 499] on span "Exit" at bounding box center [816, 501] width 15 height 8
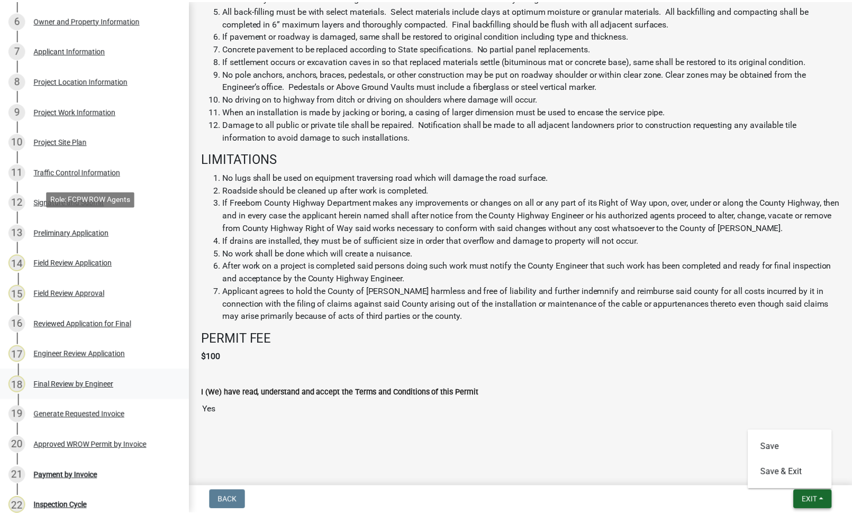
scroll to position [476, 0]
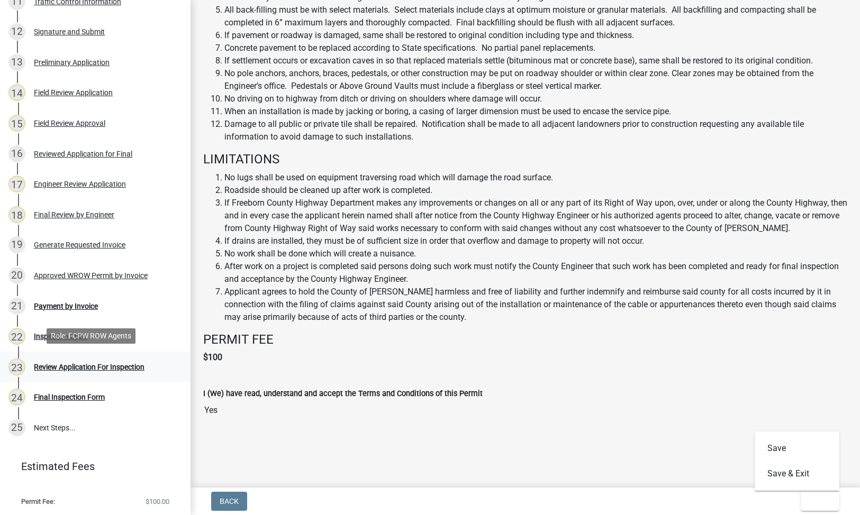
click at [100, 363] on div "Review Application For Inspection" at bounding box center [89, 366] width 111 height 7
drag, startPoint x: 813, startPoint y: 494, endPoint x: 803, endPoint y: 494, distance: 9.5
click at [812, 494] on button "Exit" at bounding box center [819, 501] width 39 height 19
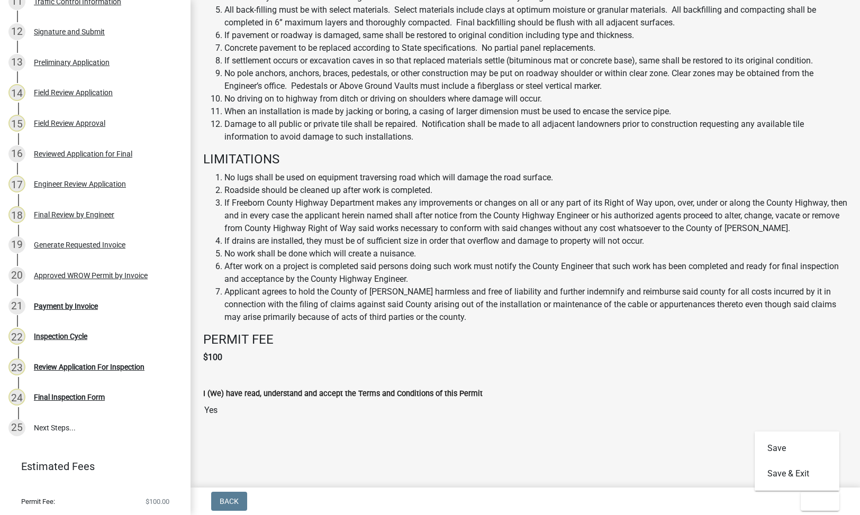
click at [561, 413] on input "Yes" at bounding box center [525, 410] width 644 height 21
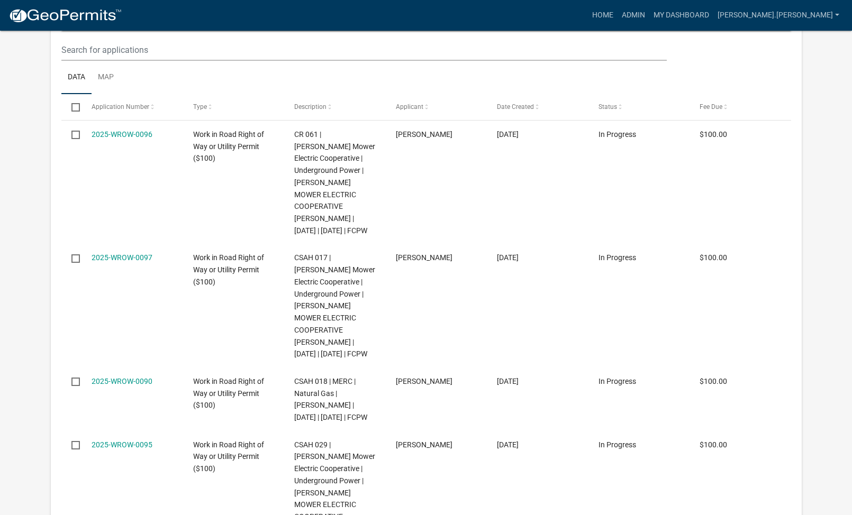
scroll to position [317, 0]
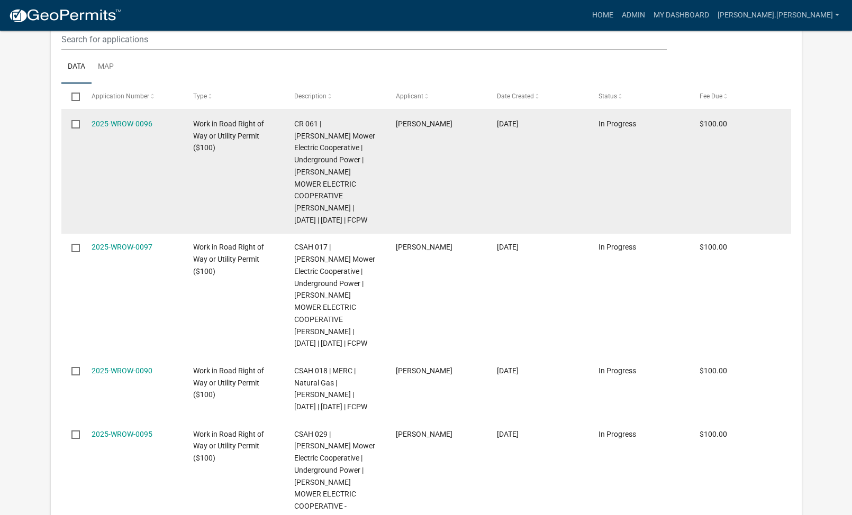
select select "2: 50"
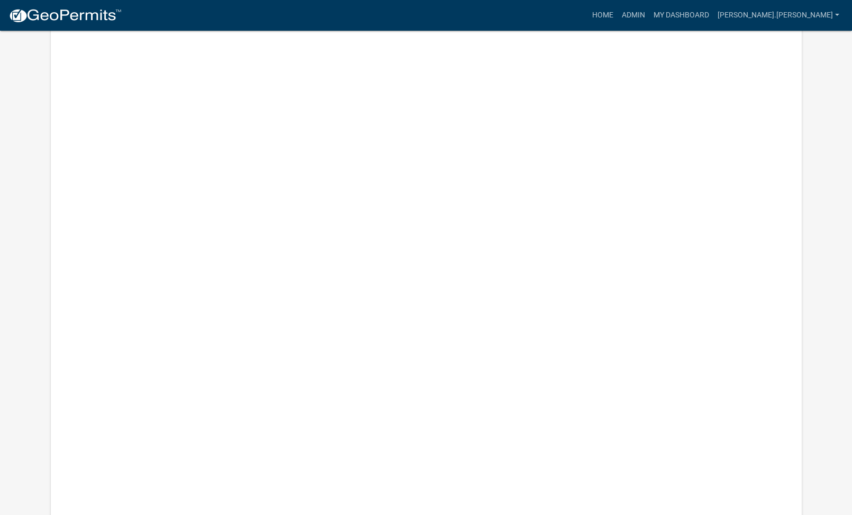
scroll to position [5067, 0]
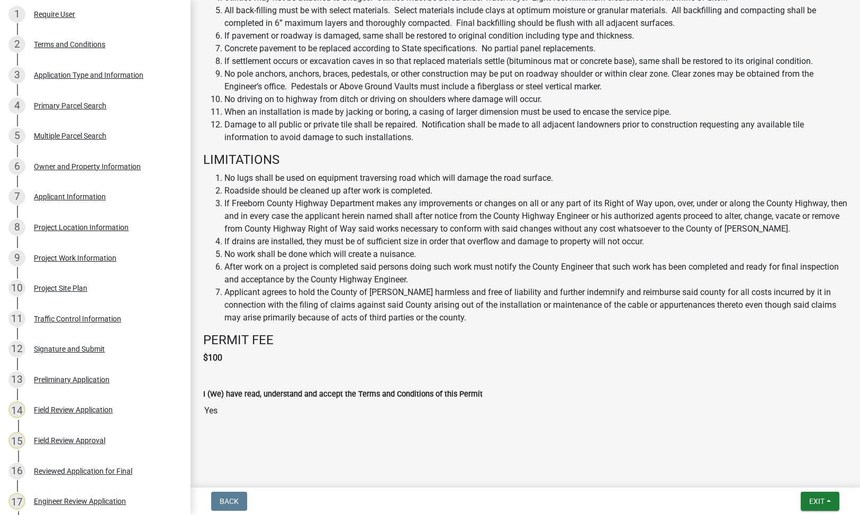
scroll to position [661, 0]
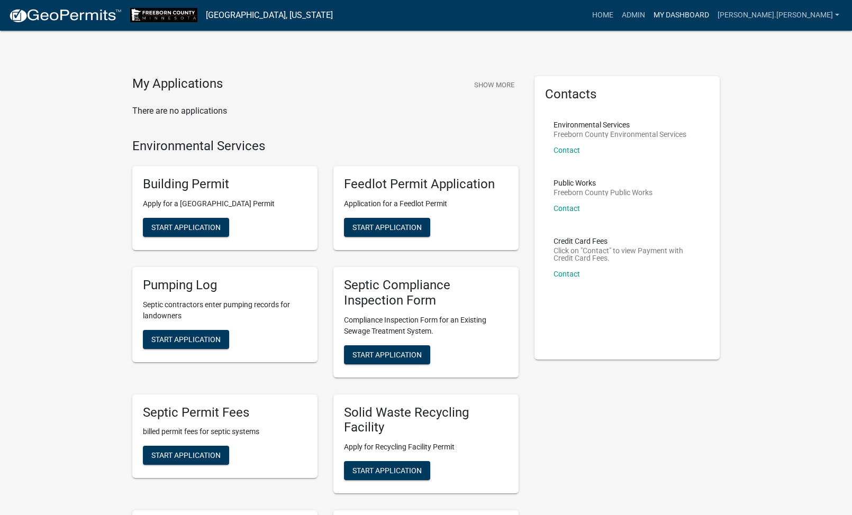
click at [713, 12] on link "My Dashboard" at bounding box center [681, 15] width 64 height 20
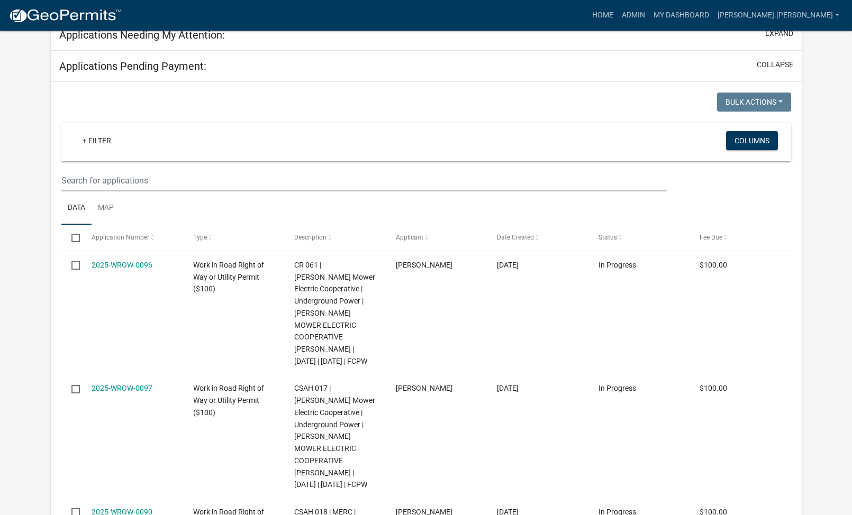
scroll to position [264, 0]
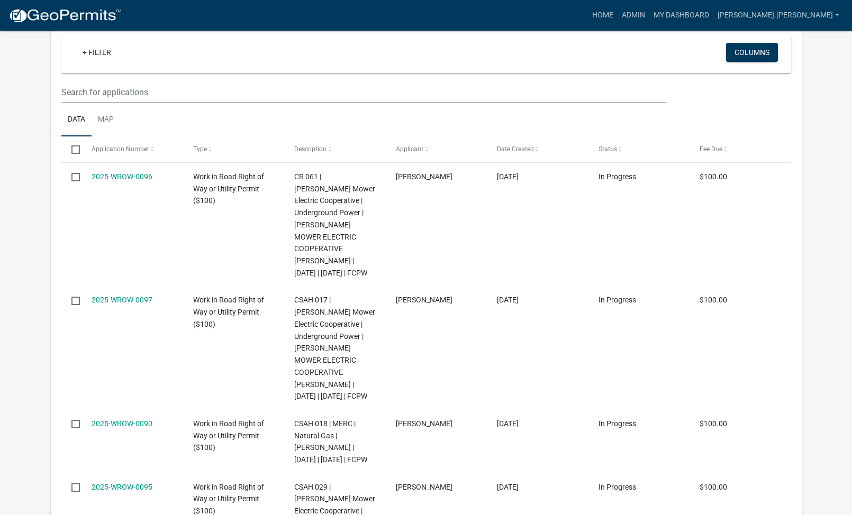
select select "2: 50"
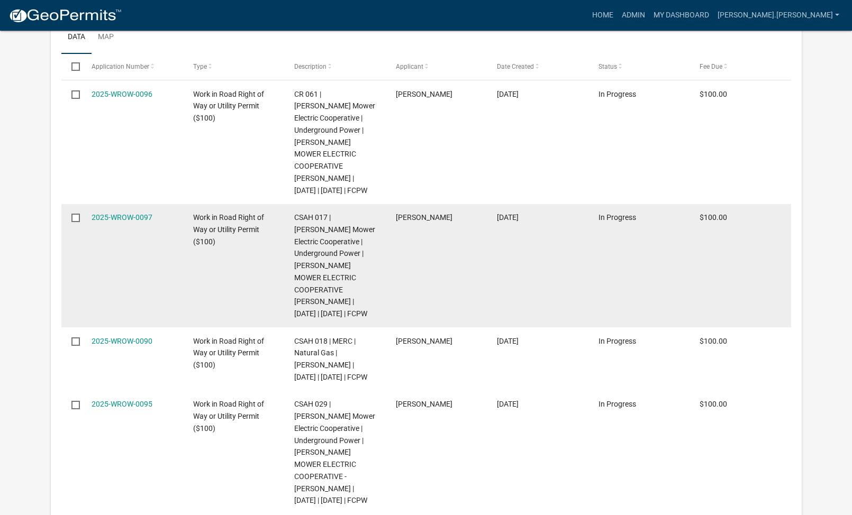
scroll to position [4919, 0]
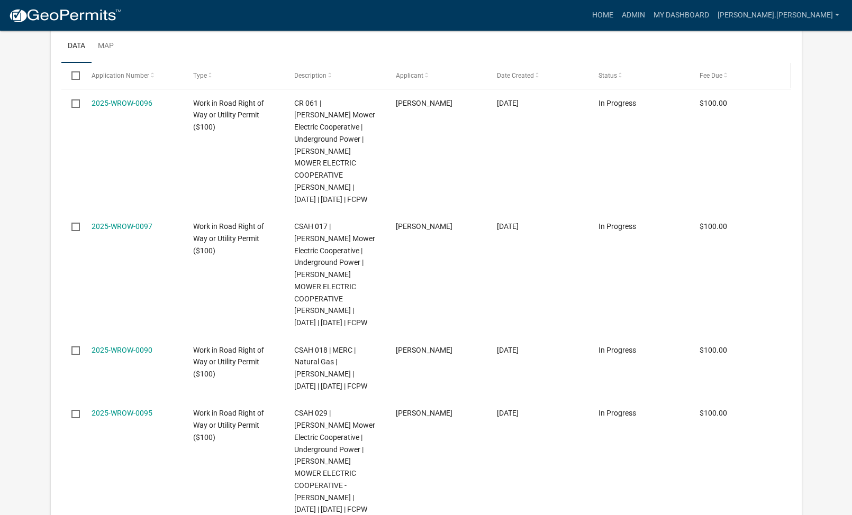
click at [724, 79] on span at bounding box center [725, 75] width 6 height 7
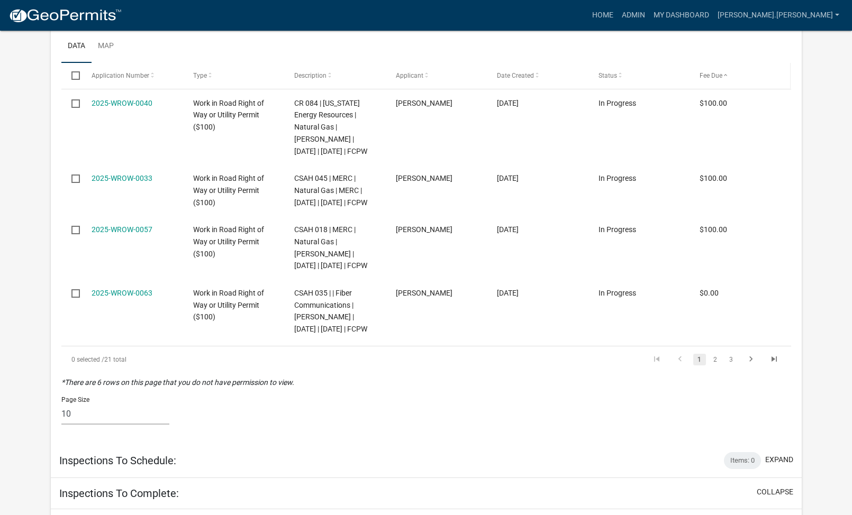
click at [725, 79] on span at bounding box center [725, 75] width 6 height 7
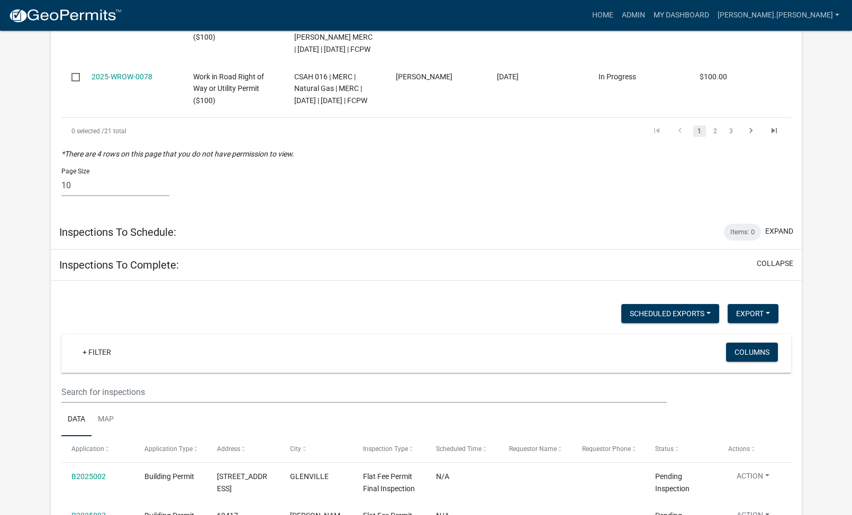
scroll to position [5448, 0]
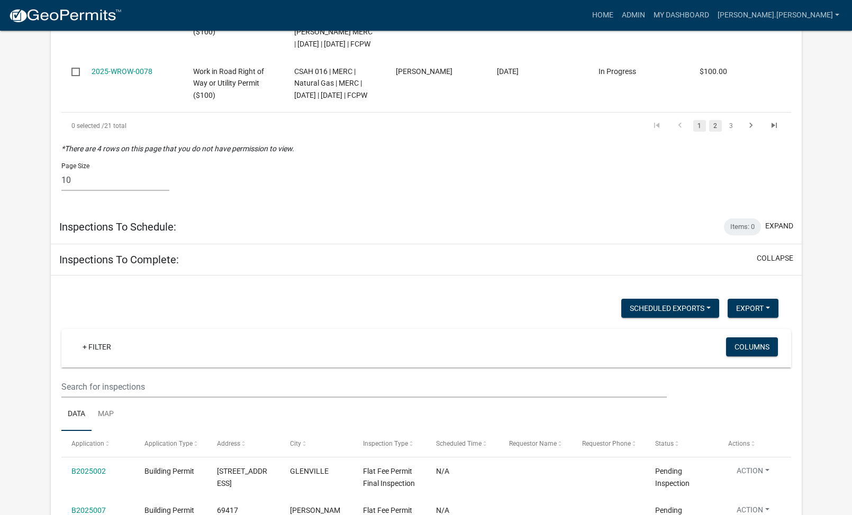
click at [715, 132] on link "2" at bounding box center [715, 126] width 13 height 12
